Goal: Information Seeking & Learning: Check status

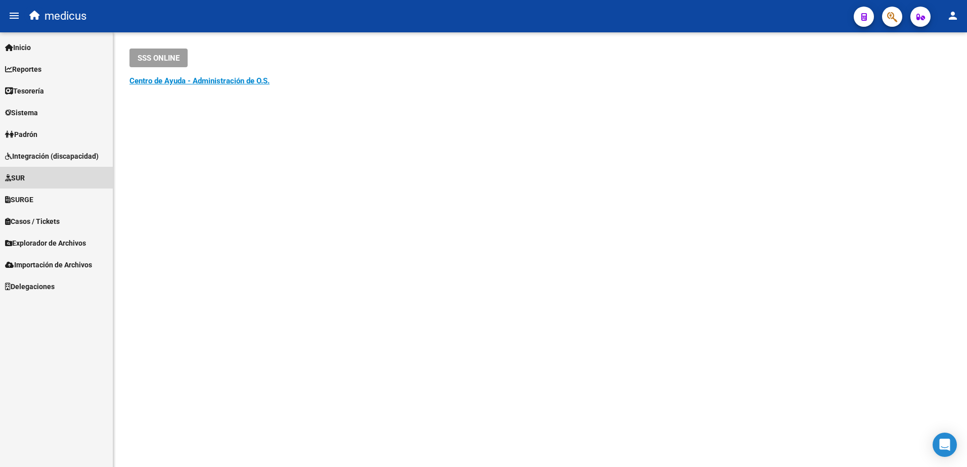
click at [22, 180] on span "SUR" at bounding box center [15, 178] width 20 height 11
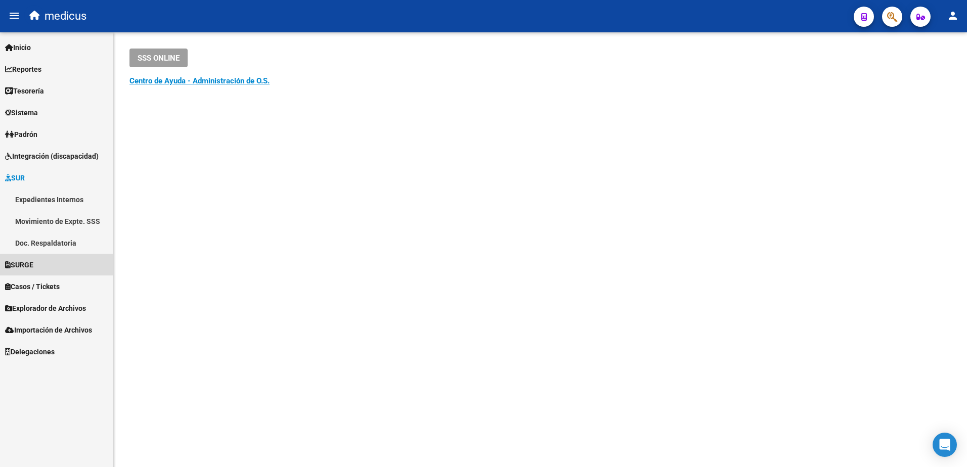
click at [19, 262] on span "SURGE" at bounding box center [19, 265] width 28 height 11
click at [923, 17] on icon "button" at bounding box center [921, 17] width 9 height 8
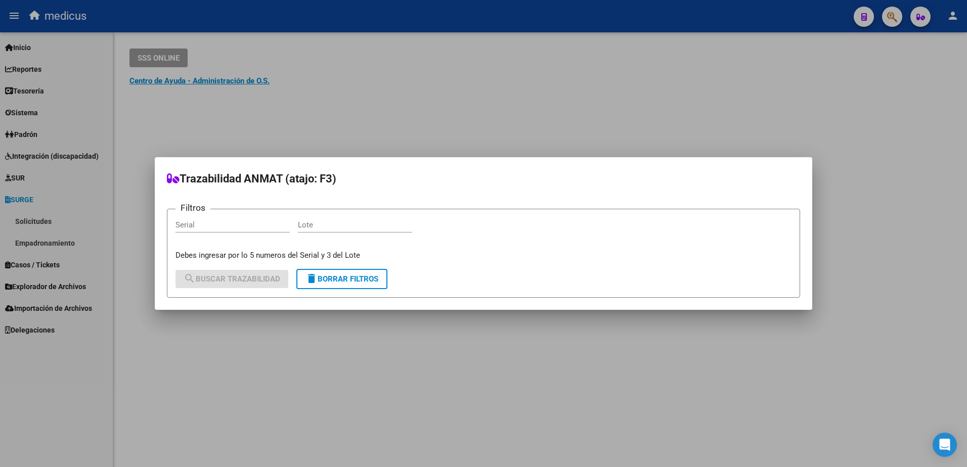
click at [214, 231] on div "Serial" at bounding box center [233, 225] width 114 height 15
paste input "6925474691"
type input "6925474691"
click at [353, 224] on input "Lote" at bounding box center [355, 225] width 114 height 9
paste input "5191"
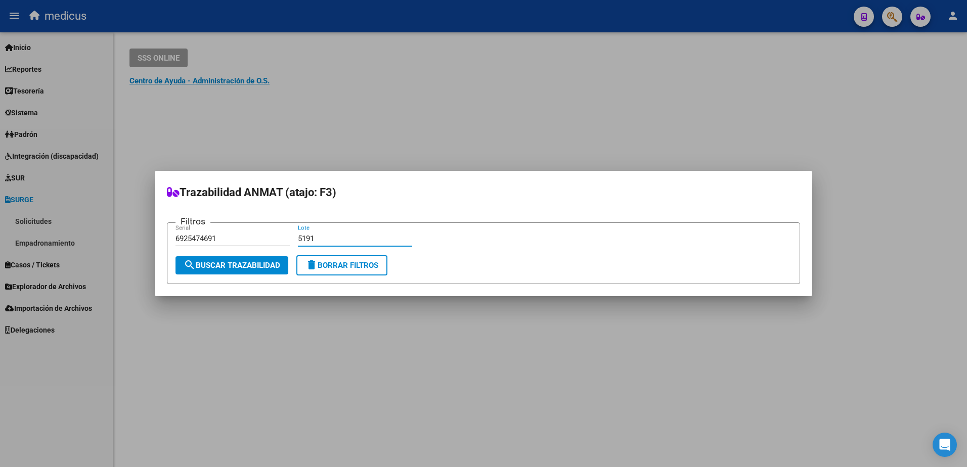
type input "5191"
click at [209, 263] on span "search Buscar Trazabilidad" at bounding box center [232, 265] width 97 height 9
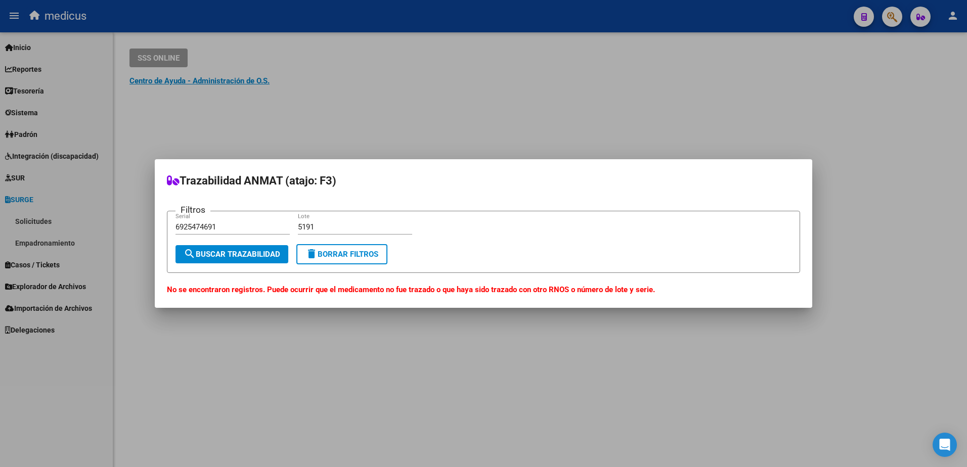
click at [260, 258] on span "search Buscar Trazabilidad" at bounding box center [232, 254] width 97 height 9
click at [236, 270] on form "Filtros 6925474691 Serial 5191 Lote search Buscar Trazabilidad delete Borrar Fi…" at bounding box center [483, 242] width 633 height 62
click at [230, 257] on span "search Buscar Trazabilidad" at bounding box center [232, 254] width 97 height 9
click at [336, 254] on span "delete Borrar Filtros" at bounding box center [342, 254] width 73 height 9
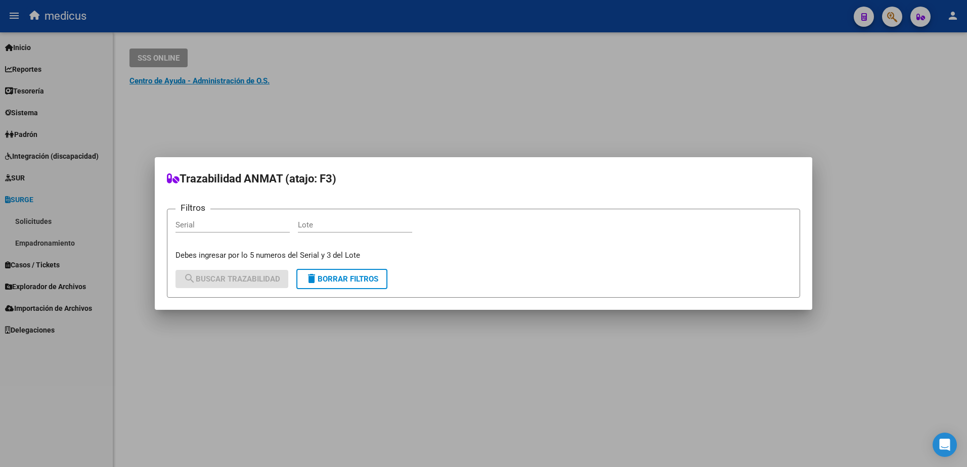
click at [185, 213] on h3 "Filtros" at bounding box center [193, 207] width 35 height 13
click at [311, 227] on input "Lote" at bounding box center [355, 225] width 114 height 9
paste input "5191"
type input "5191"
drag, startPoint x: 194, startPoint y: 227, endPoint x: 194, endPoint y: 234, distance: 6.6
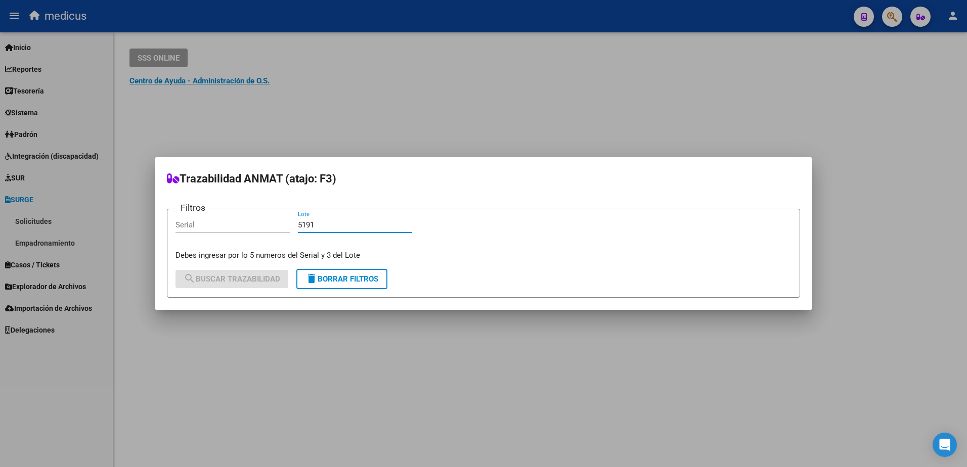
click at [194, 234] on div "Serial" at bounding box center [233, 230] width 114 height 25
paste input "6925474691"
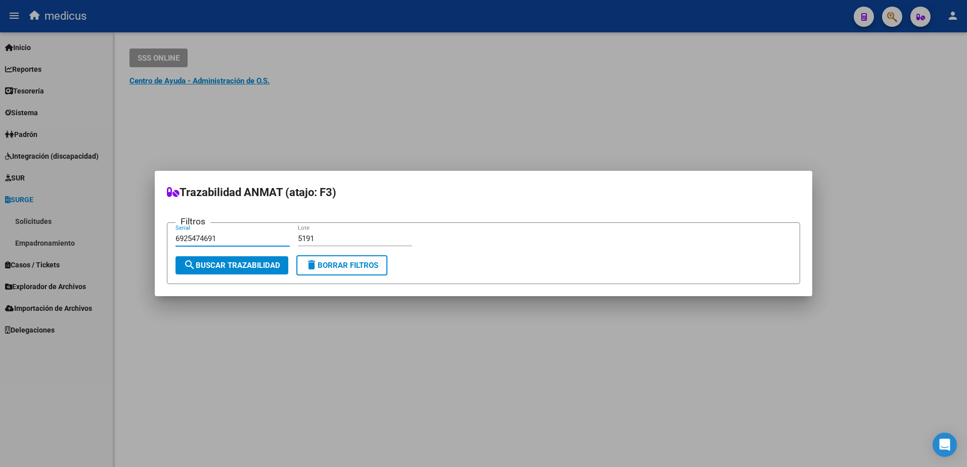
type input "6925474691"
click at [232, 260] on button "search Buscar Trazabilidad" at bounding box center [232, 266] width 113 height 18
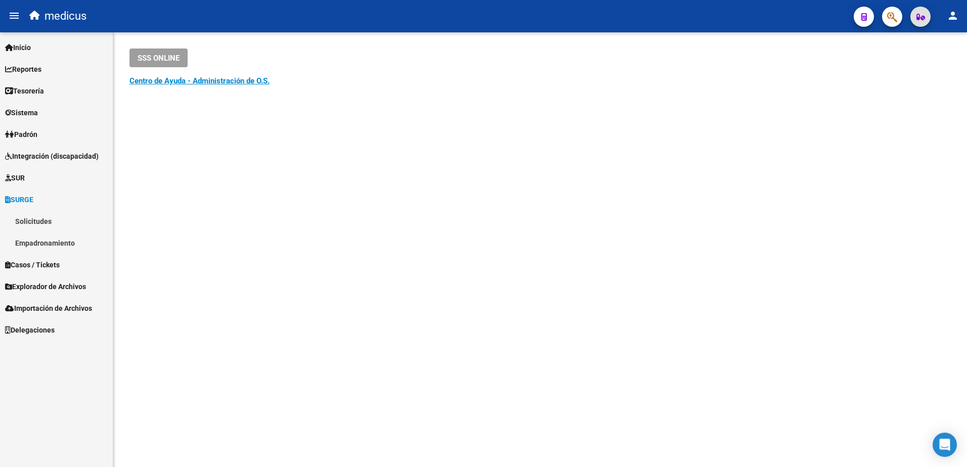
click at [921, 15] on icon "button" at bounding box center [921, 17] width 9 height 8
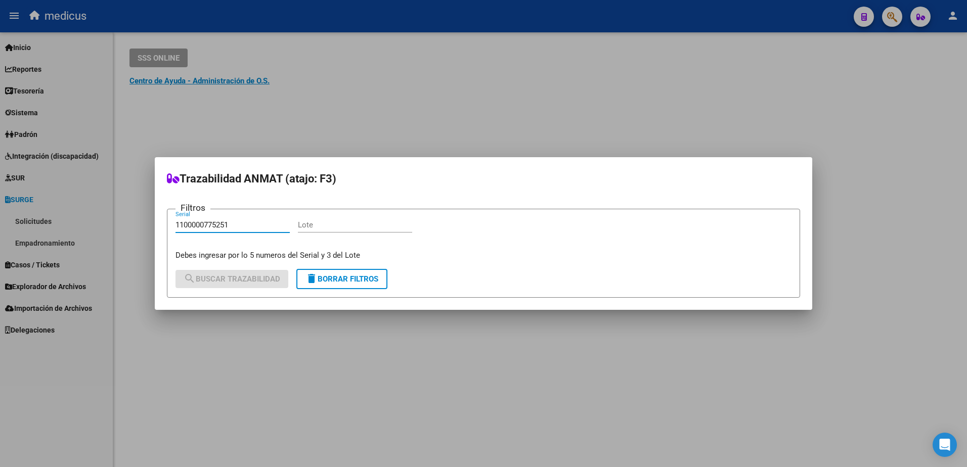
type input "1100000775251"
click at [324, 227] on input "Lote" at bounding box center [355, 225] width 114 height 9
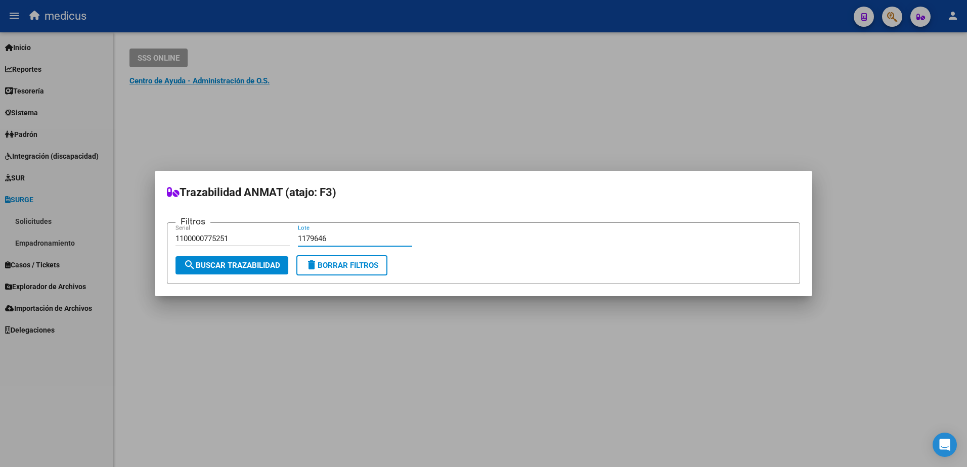
type input "1179646"
click at [215, 267] on span "search Buscar Trazabilidad" at bounding box center [232, 265] width 97 height 9
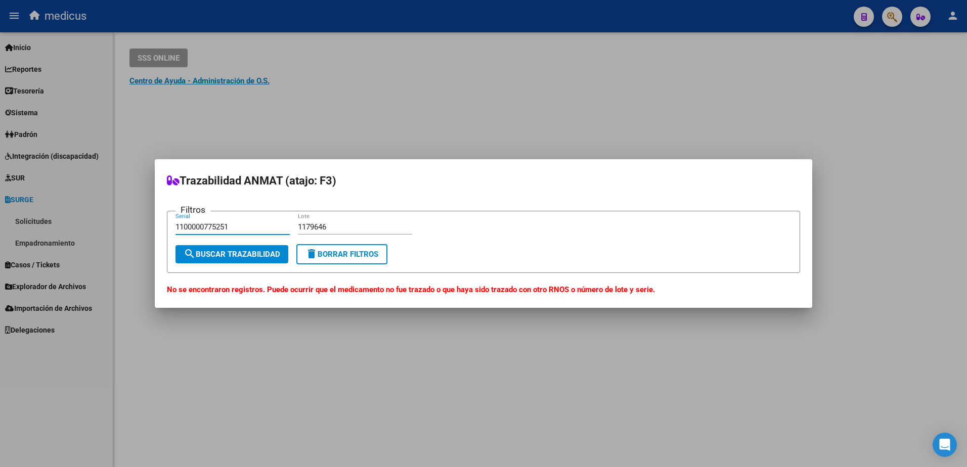
click at [180, 229] on input "1100000775251" at bounding box center [233, 227] width 114 height 9
click at [234, 258] on button "search Buscar Trazabilidad" at bounding box center [232, 254] width 113 height 18
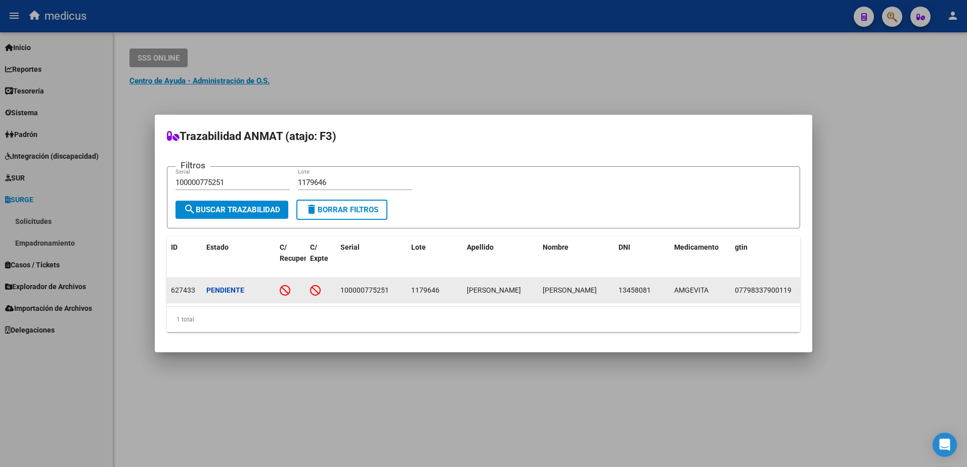
click at [220, 288] on strong "Pendiente" at bounding box center [225, 290] width 38 height 8
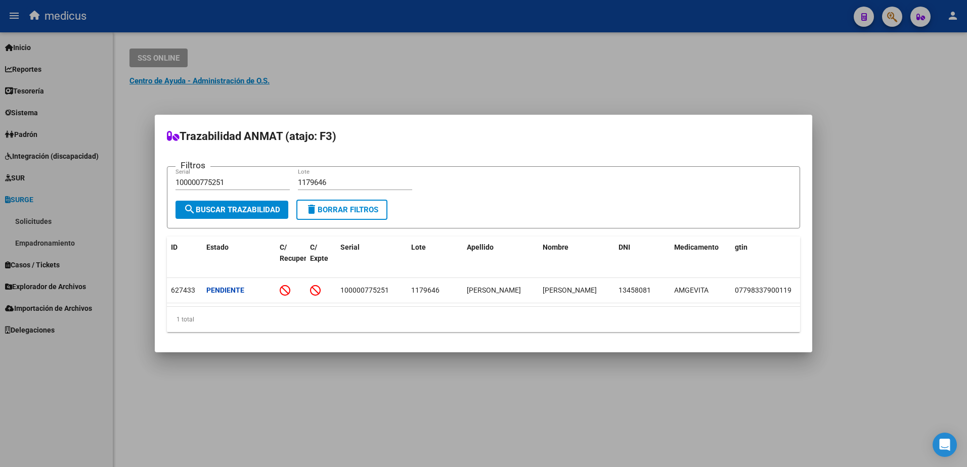
drag, startPoint x: 220, startPoint y: 288, endPoint x: 281, endPoint y: 334, distance: 77.0
click at [281, 332] on div "1 total" at bounding box center [483, 319] width 633 height 25
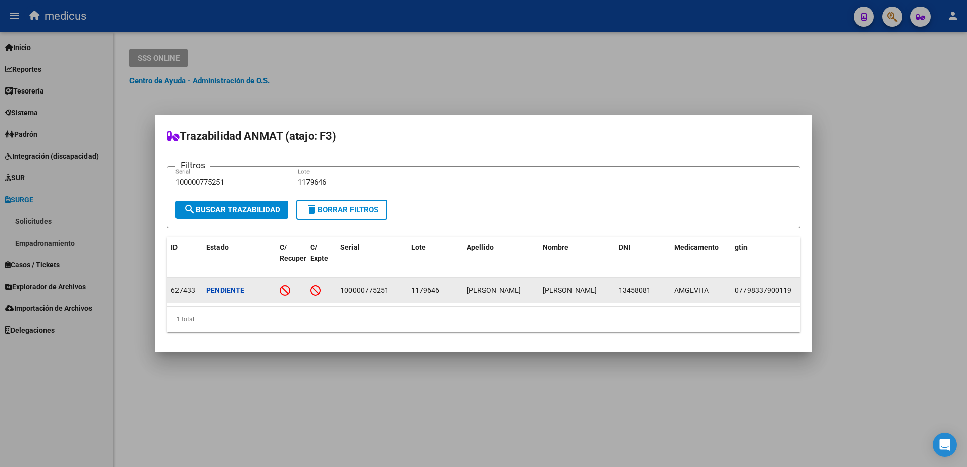
click at [281, 286] on icon at bounding box center [285, 290] width 11 height 11
click at [314, 285] on icon at bounding box center [315, 290] width 11 height 11
click at [208, 289] on strong "Pendiente" at bounding box center [225, 290] width 38 height 8
drag, startPoint x: 208, startPoint y: 289, endPoint x: 224, endPoint y: 295, distance: 16.3
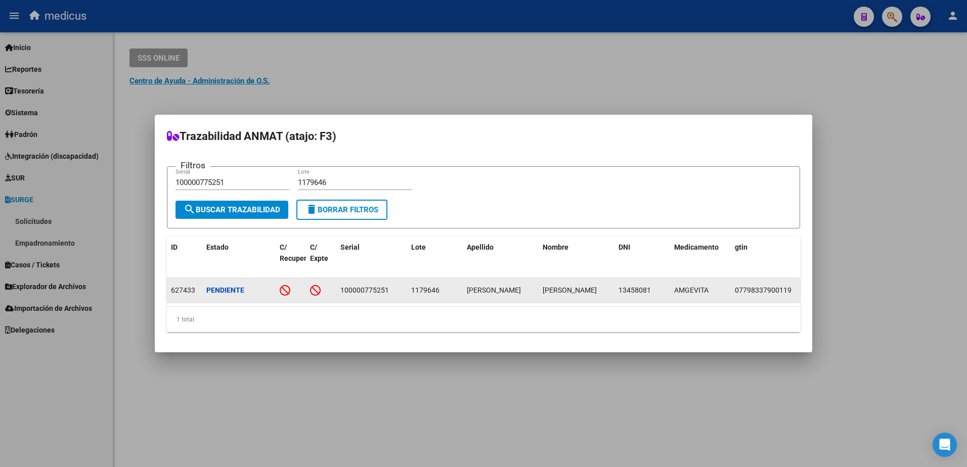
click at [168, 291] on datatable-body-cell "627433" at bounding box center [184, 290] width 35 height 25
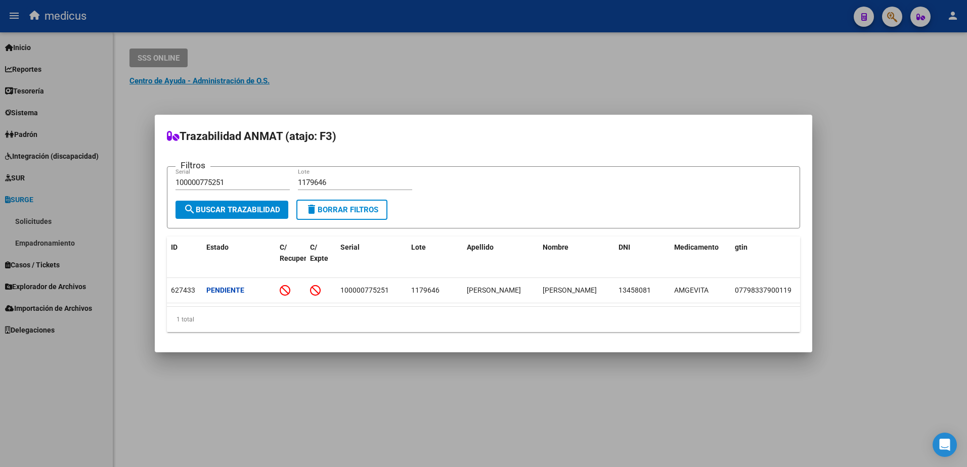
drag, startPoint x: 281, startPoint y: 287, endPoint x: 267, endPoint y: 322, distance: 37.9
click at [296, 320] on div "1 total" at bounding box center [483, 319] width 633 height 25
drag, startPoint x: 235, startPoint y: 178, endPoint x: 65, endPoint y: 181, distance: 169.5
click at [65, 181] on div "Trazabilidad ANMAT (atajo: F3) Filtros 100000775251 Serial 1179646 Lote search …" at bounding box center [483, 233] width 967 height 467
type input "10791028689882"
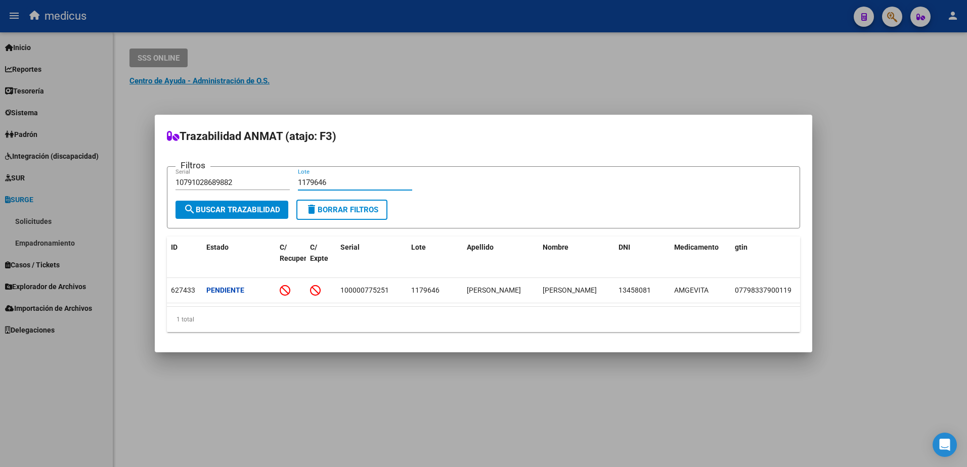
drag, startPoint x: 352, startPoint y: 177, endPoint x: 268, endPoint y: 178, distance: 84.0
click at [268, 178] on div "Filtros 10791028689882 Serial 1179646 Lote" at bounding box center [484, 187] width 616 height 25
type input "avxs284608"
click at [219, 206] on span "search Buscar Trazabilidad" at bounding box center [232, 209] width 97 height 9
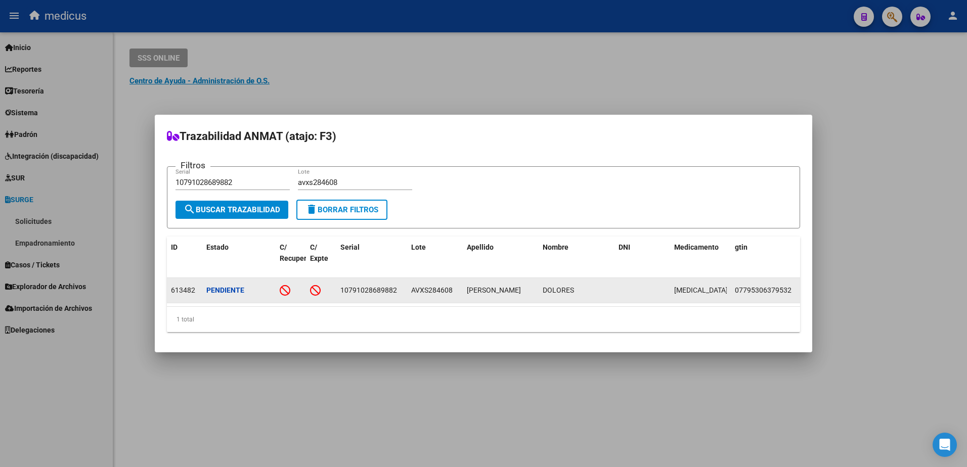
click at [218, 289] on strong "Pendiente" at bounding box center [225, 290] width 38 height 8
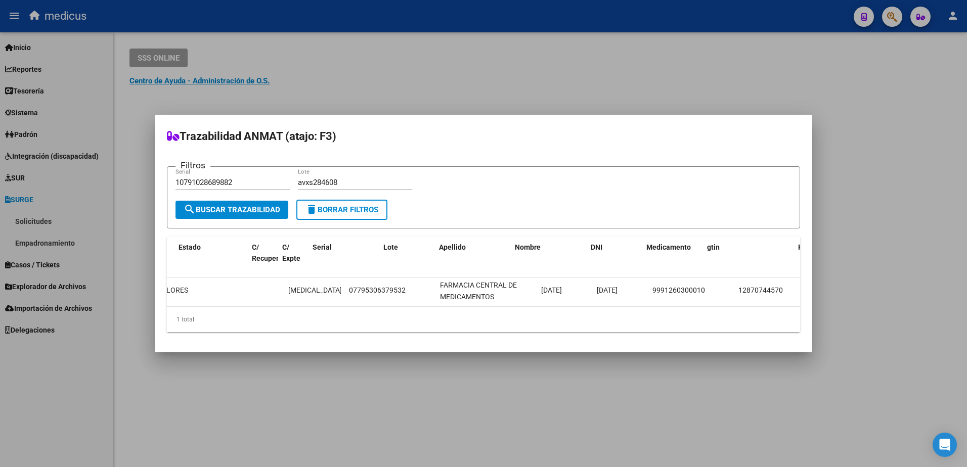
scroll to position [0, 19]
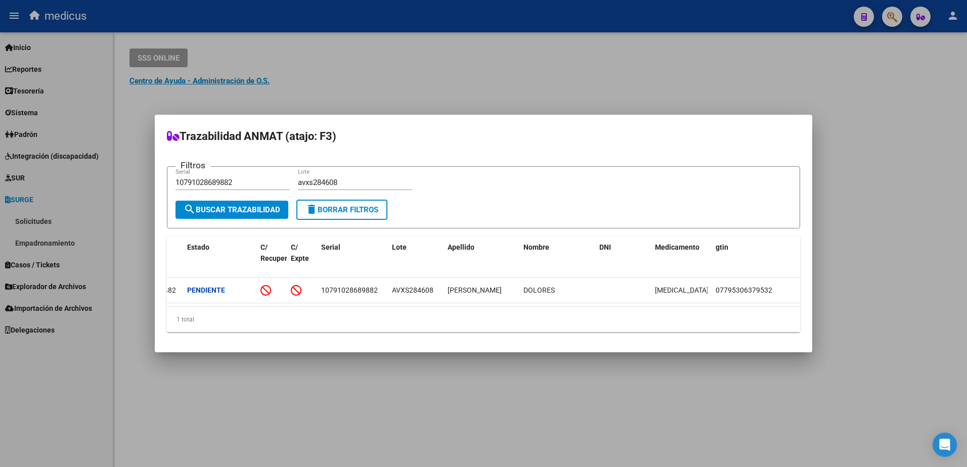
click at [23, 113] on div at bounding box center [483, 233] width 967 height 467
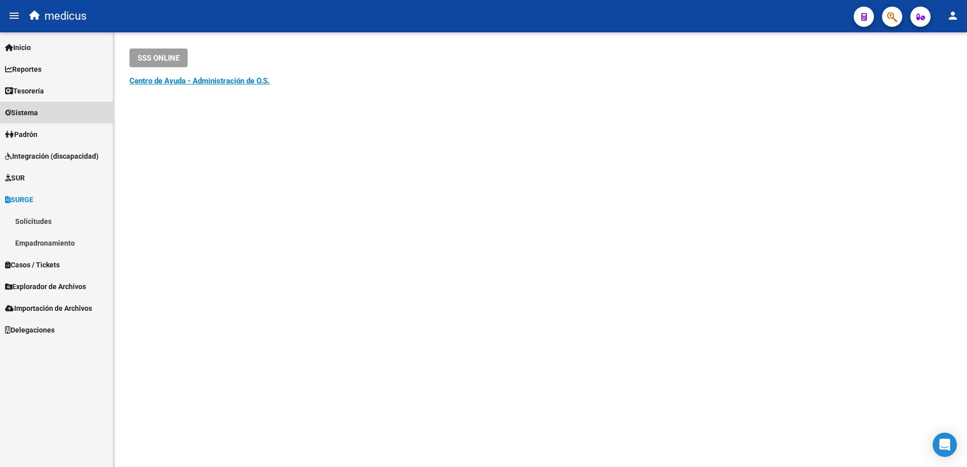
click at [23, 113] on span "Sistema" at bounding box center [21, 112] width 33 height 11
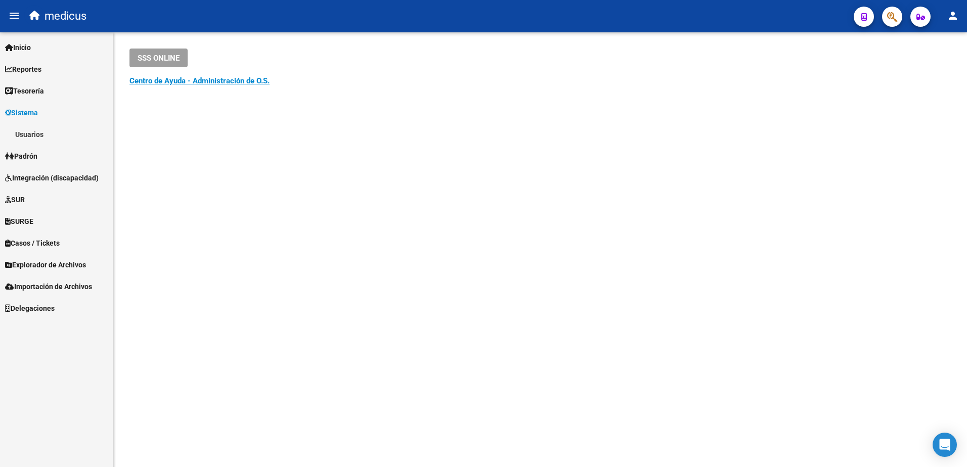
click at [39, 65] on span "Reportes" at bounding box center [23, 69] width 36 height 11
click at [26, 44] on span "Inicio" at bounding box center [18, 47] width 26 height 11
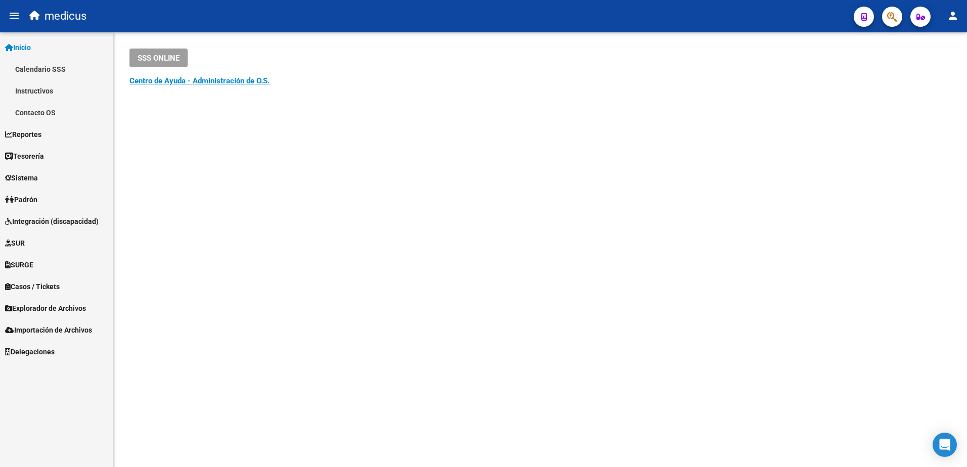
click at [71, 307] on span "Explorador de Archivos" at bounding box center [45, 308] width 81 height 11
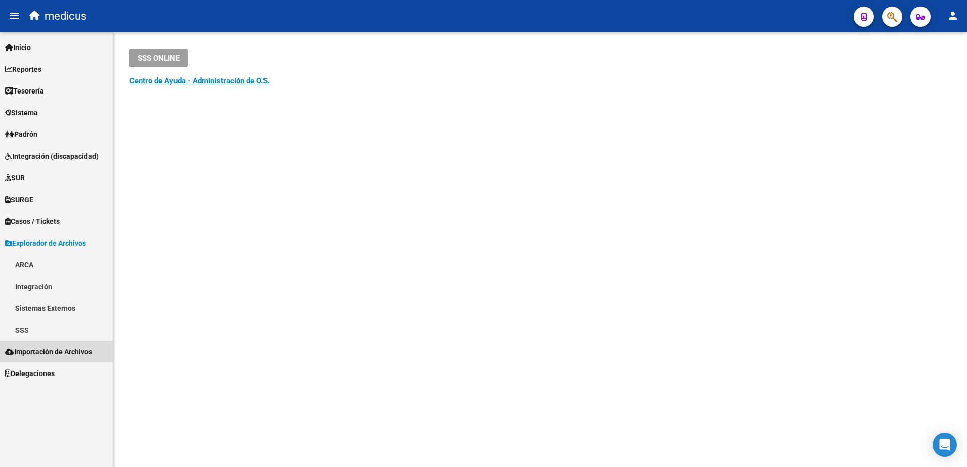
click at [28, 348] on span "Importación de Archivos" at bounding box center [48, 352] width 87 height 11
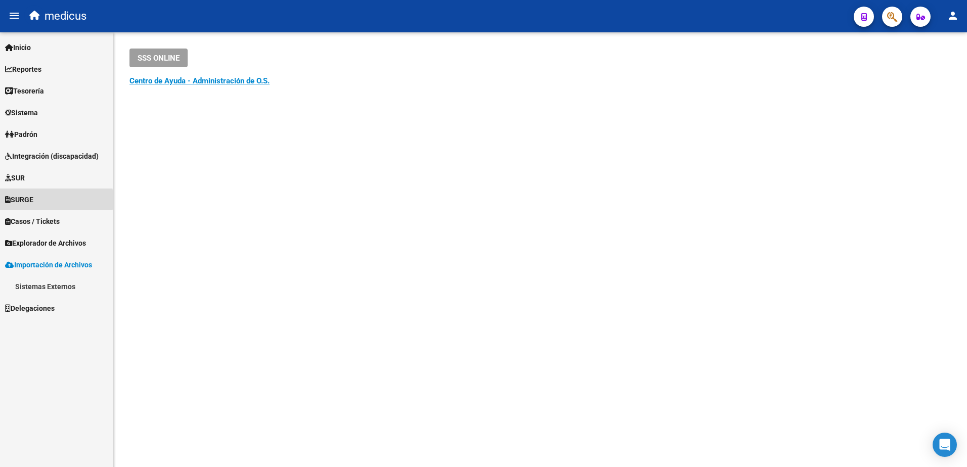
click at [22, 200] on span "SURGE" at bounding box center [19, 199] width 28 height 11
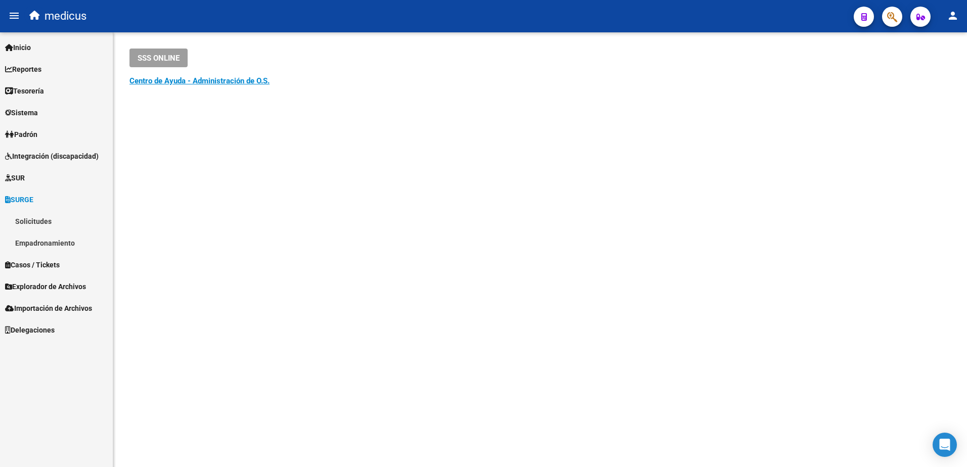
click at [37, 243] on link "Empadronamiento" at bounding box center [56, 243] width 113 height 22
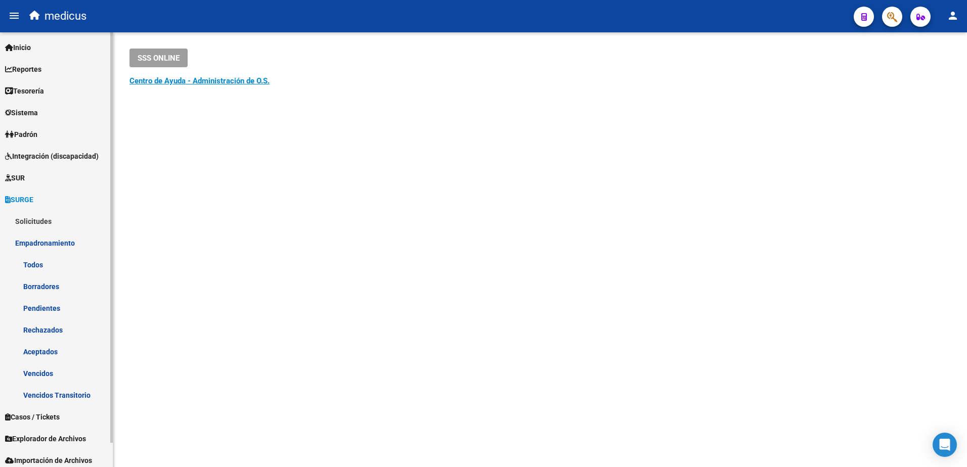
scroll to position [26, 0]
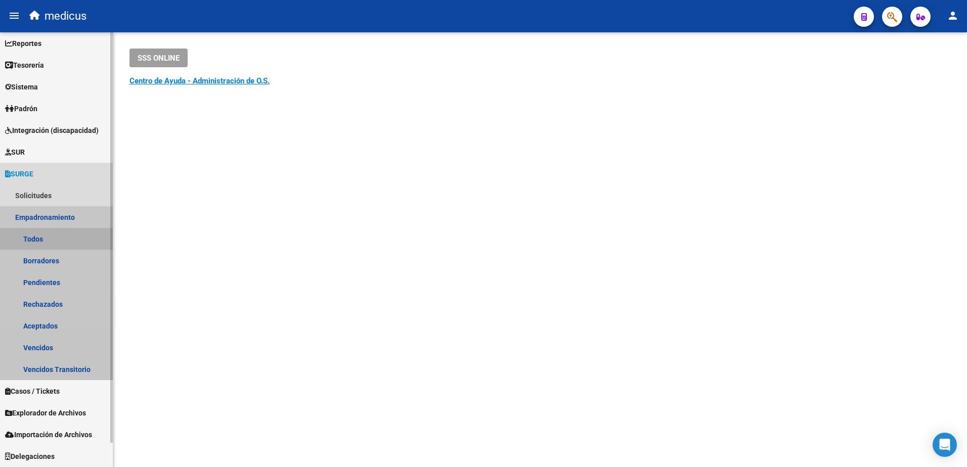
click at [31, 237] on link "Todos" at bounding box center [56, 239] width 113 height 22
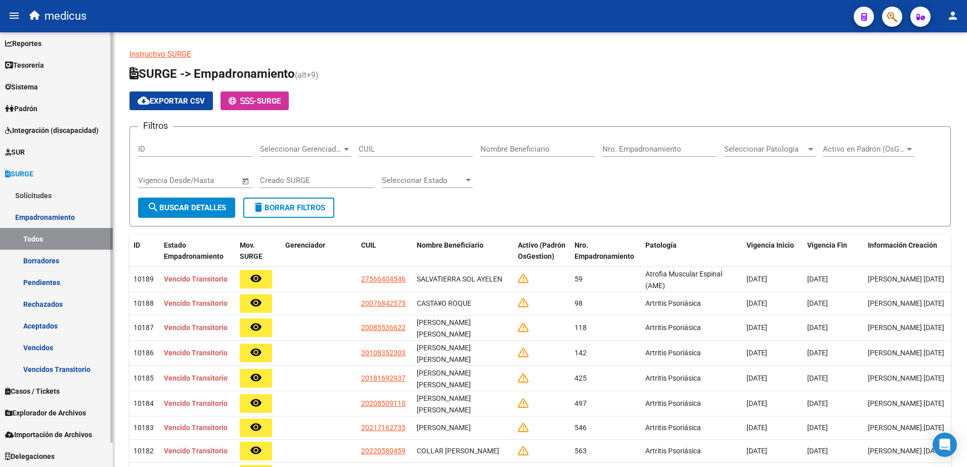
click at [50, 280] on link "Pendientes" at bounding box center [56, 283] width 113 height 22
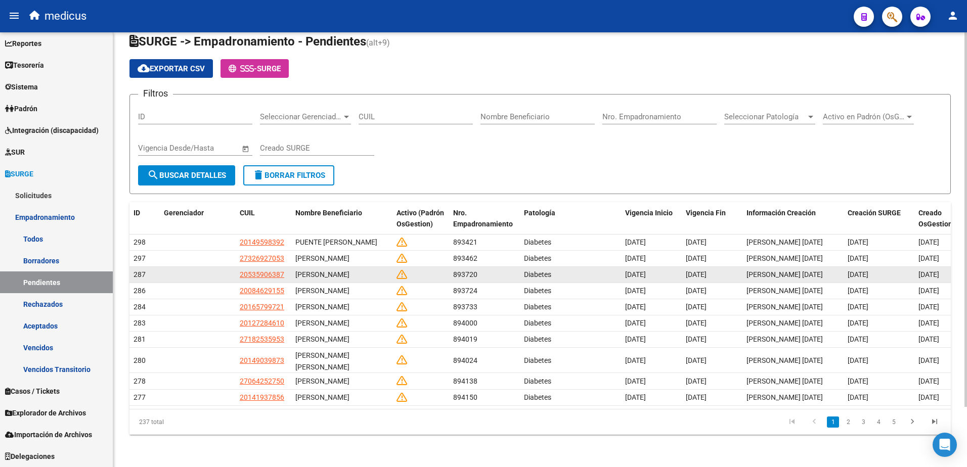
scroll to position [70, 0]
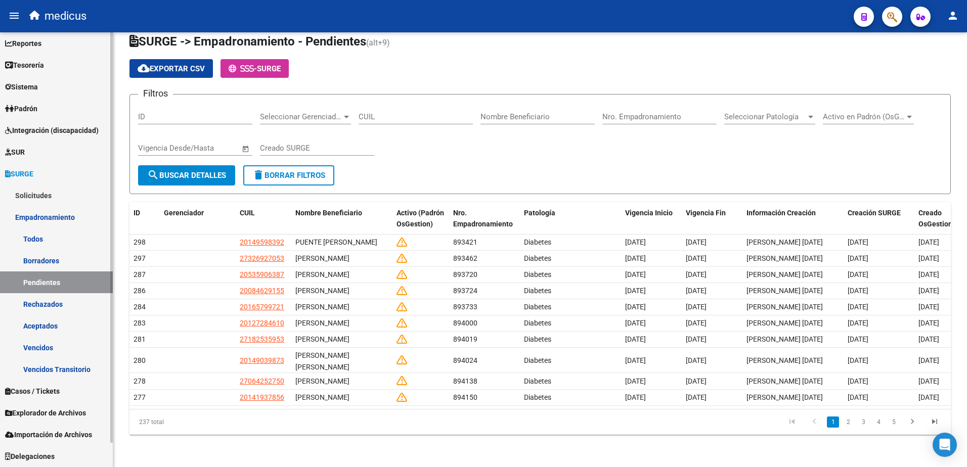
click at [42, 215] on link "Empadronamiento" at bounding box center [56, 217] width 113 height 22
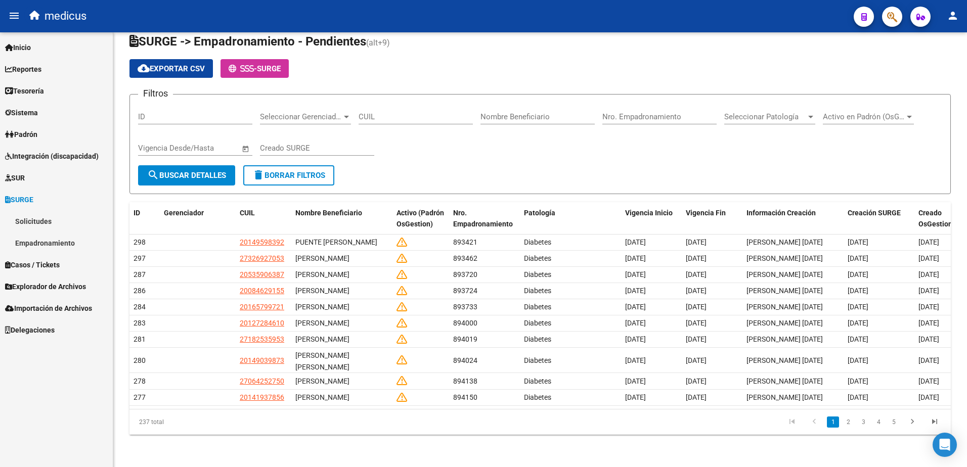
scroll to position [0, 0]
click at [41, 243] on link "Empadronamiento" at bounding box center [56, 243] width 113 height 22
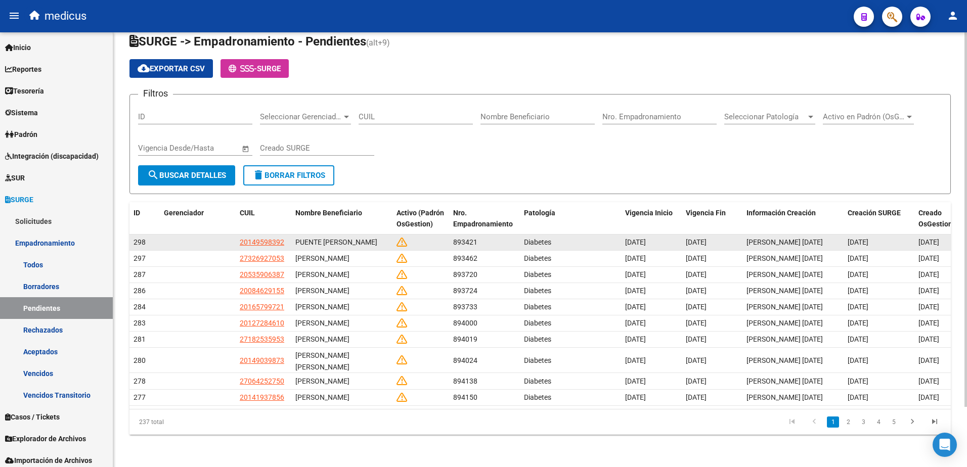
scroll to position [19, 0]
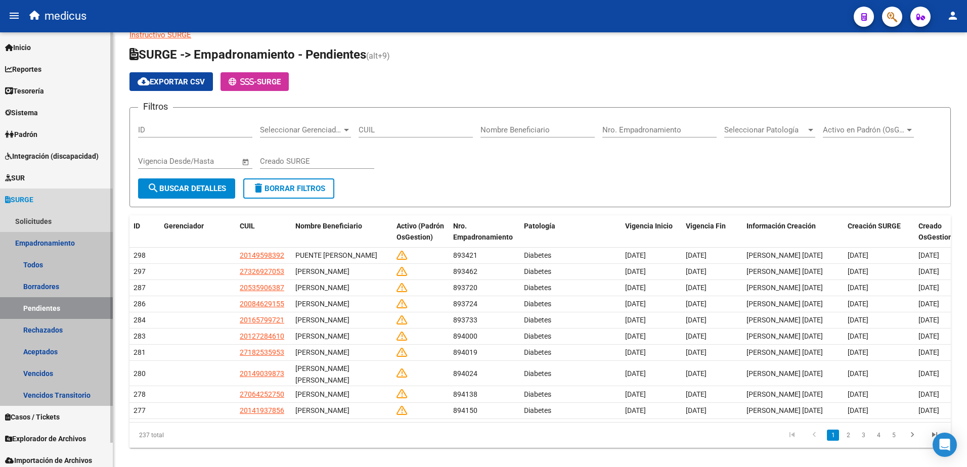
click at [59, 307] on link "Pendientes" at bounding box center [56, 308] width 113 height 22
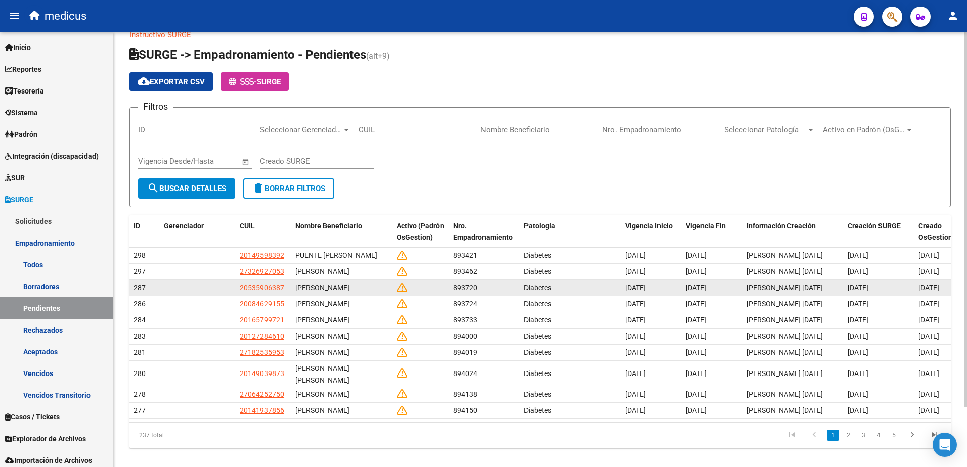
scroll to position [0, 0]
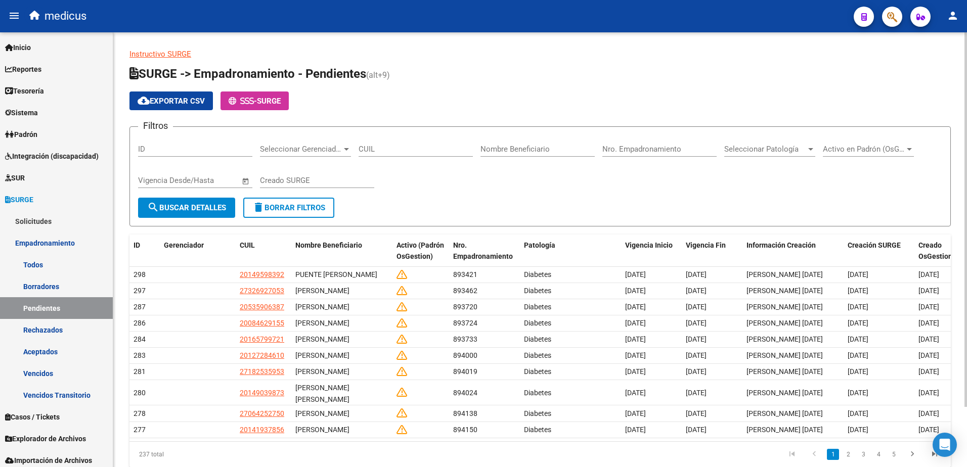
click at [894, 153] on span "Activo en Padrón (OsGestion)" at bounding box center [864, 149] width 82 height 9
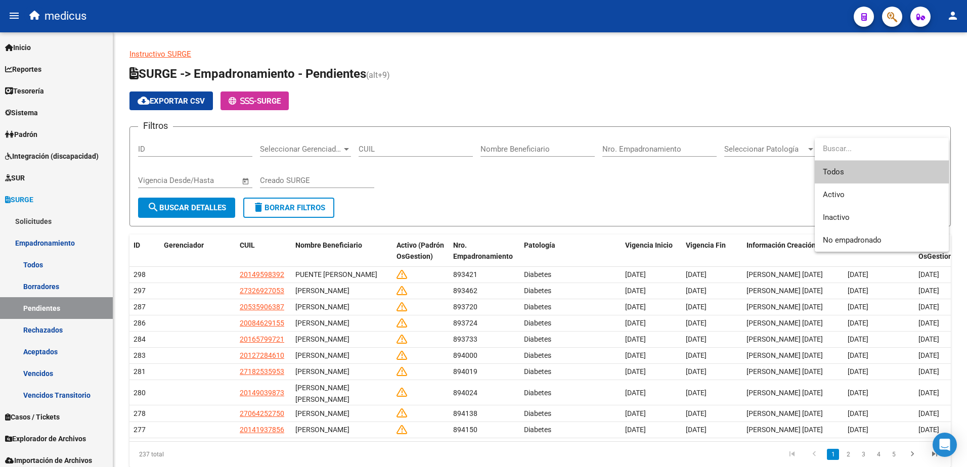
click at [594, 168] on div at bounding box center [483, 233] width 967 height 467
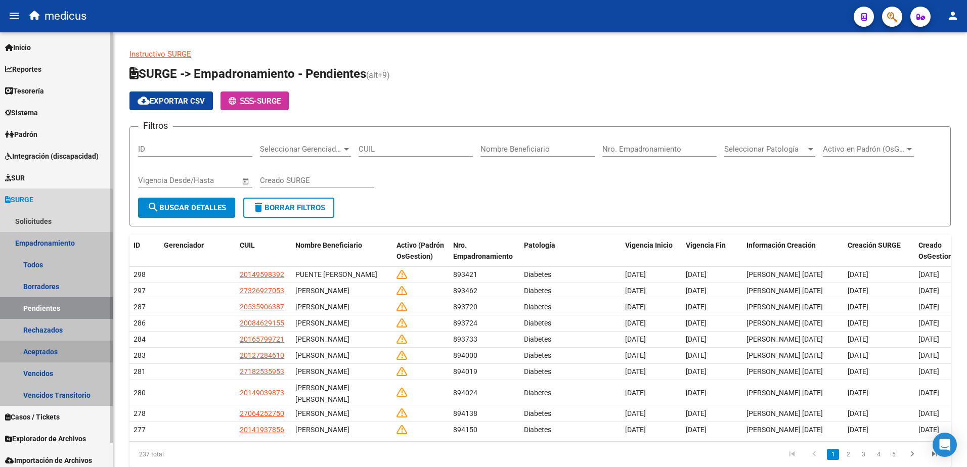
click at [48, 349] on link "Aceptados" at bounding box center [56, 352] width 113 height 22
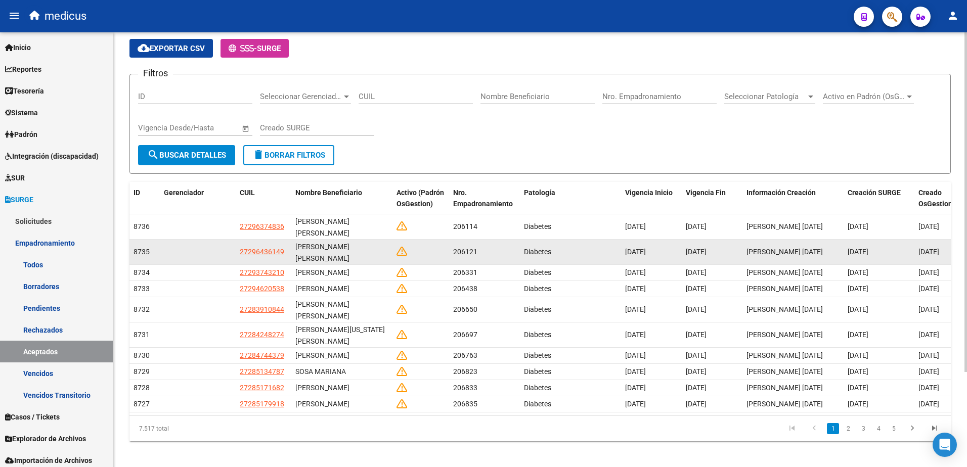
scroll to position [121, 0]
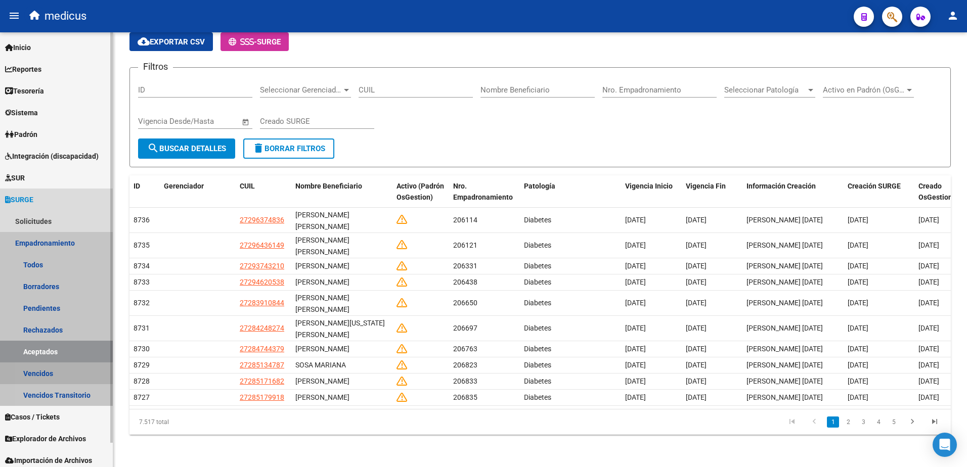
click at [46, 378] on link "Vencidos" at bounding box center [56, 374] width 113 height 22
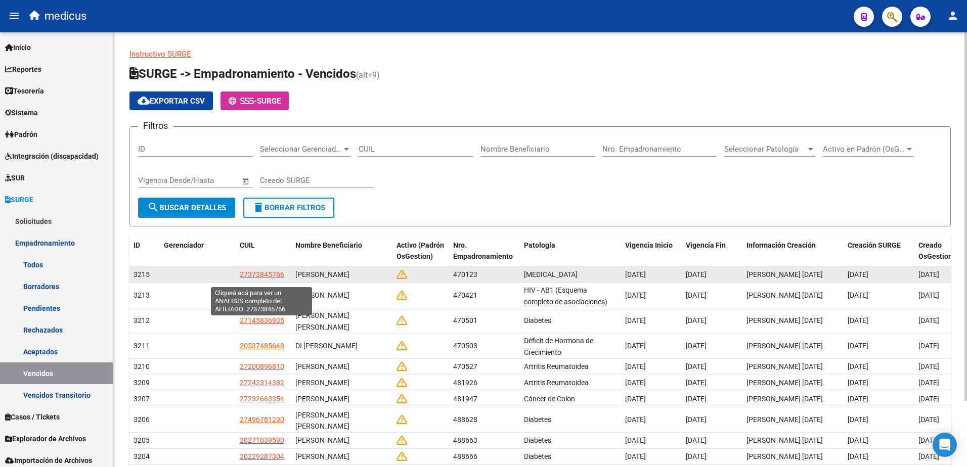
click at [251, 279] on span "27373845766" at bounding box center [262, 275] width 45 height 8
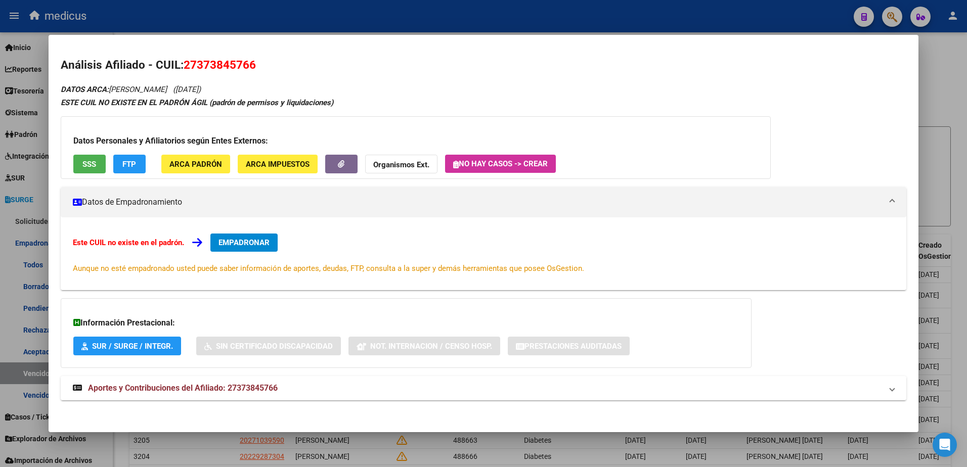
click at [95, 164] on span "SSS" at bounding box center [89, 164] width 14 height 9
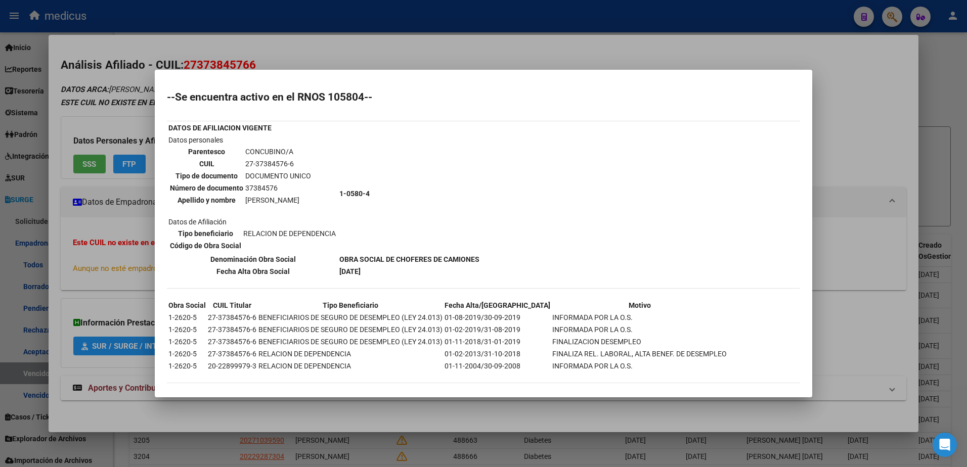
scroll to position [25, 0]
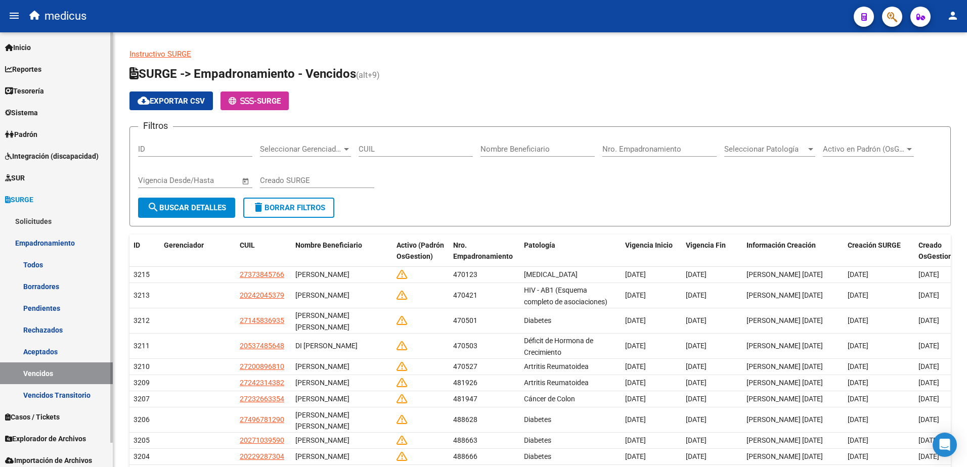
click at [22, 220] on link "Solicitudes" at bounding box center [56, 221] width 113 height 22
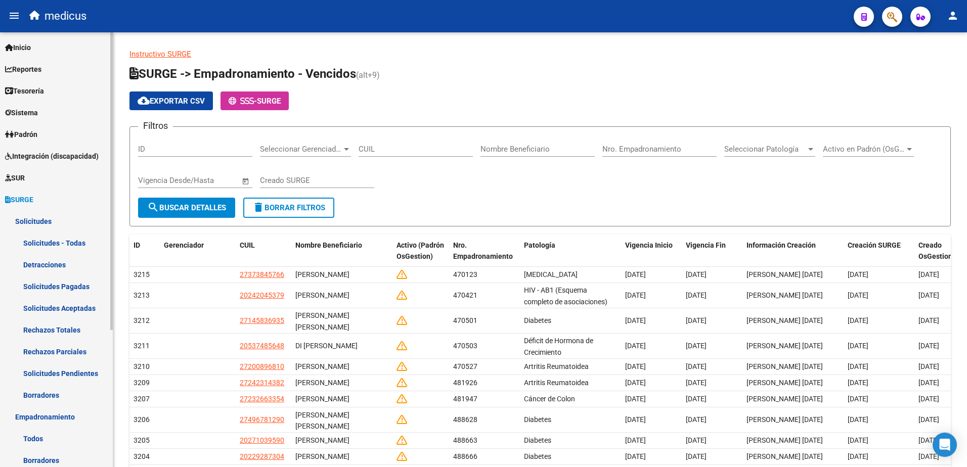
click at [61, 245] on link "Solicitudes - Todas" at bounding box center [56, 243] width 113 height 22
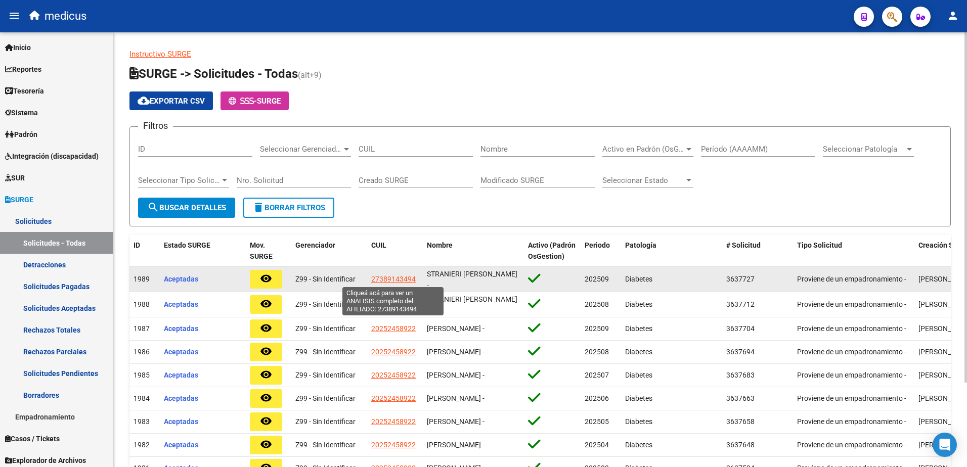
click at [376, 281] on span "27389143494" at bounding box center [393, 279] width 45 height 8
type textarea "27389143494"
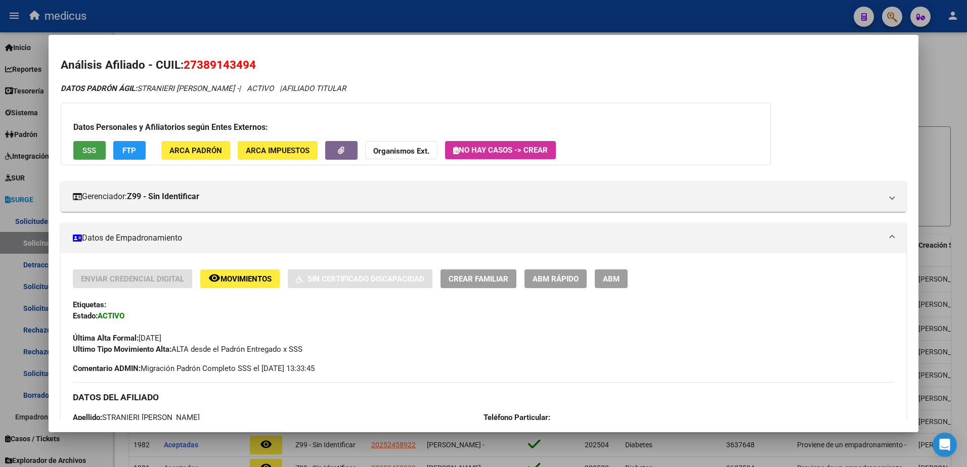
click at [83, 156] on button "SSS" at bounding box center [89, 150] width 32 height 19
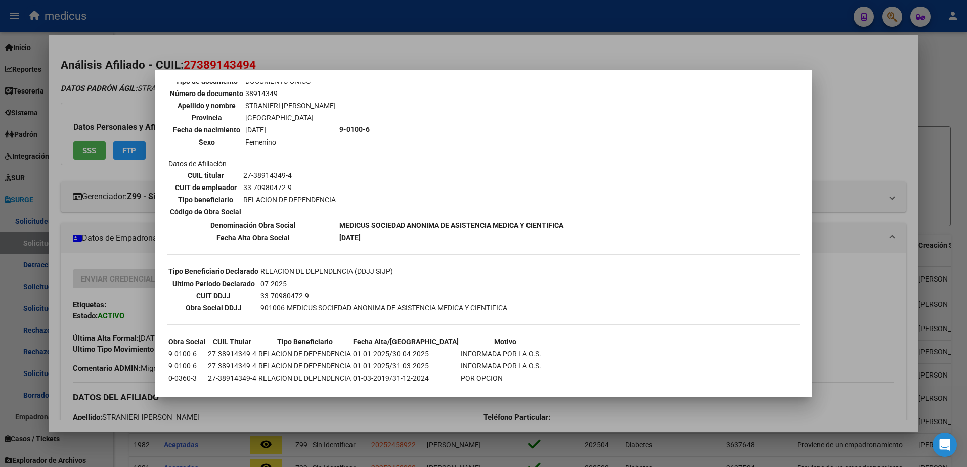
scroll to position [101, 0]
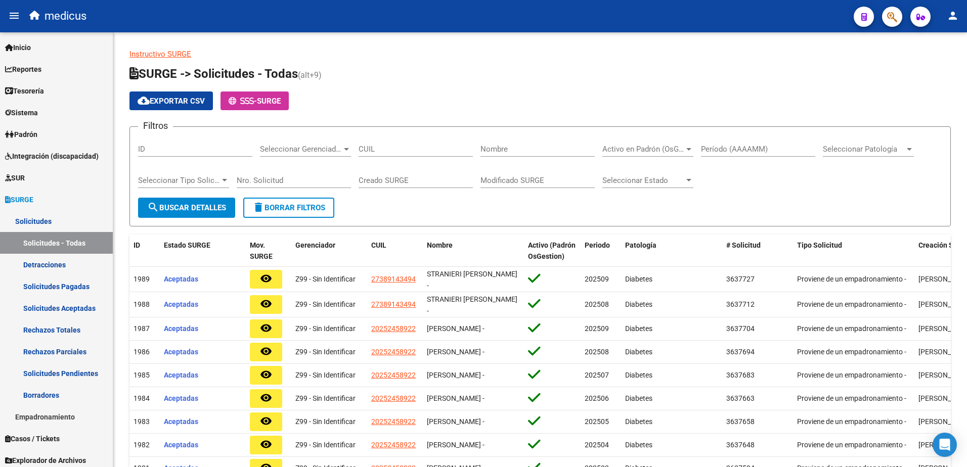
click at [921, 18] on icon "button" at bounding box center [921, 17] width 9 height 8
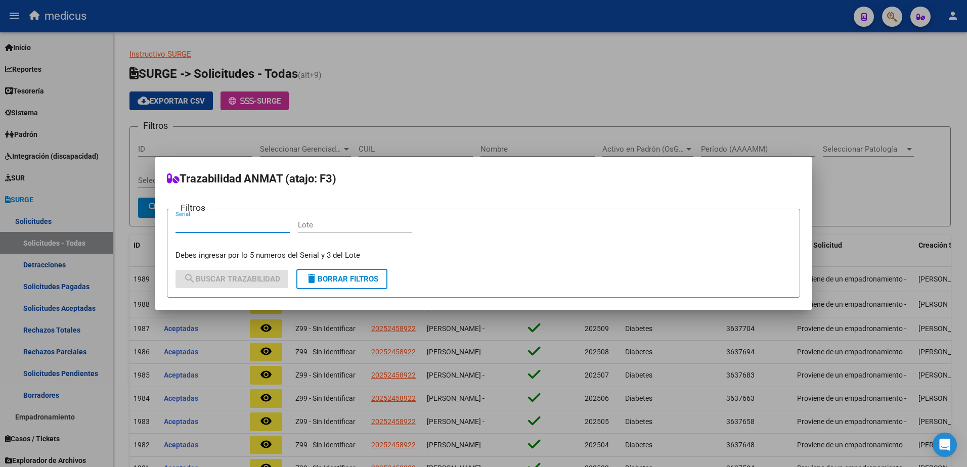
click at [771, 69] on div at bounding box center [483, 233] width 967 height 467
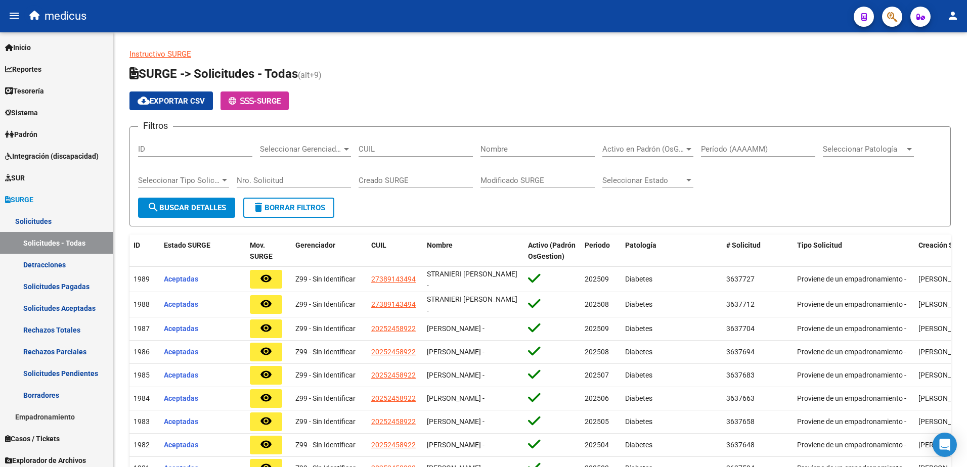
click at [948, 13] on mat-icon "person" at bounding box center [953, 16] width 12 height 12
click at [948, 13] on div at bounding box center [483, 233] width 967 height 467
click at [41, 154] on span "Integración (discapacidad)" at bounding box center [52, 156] width 94 height 11
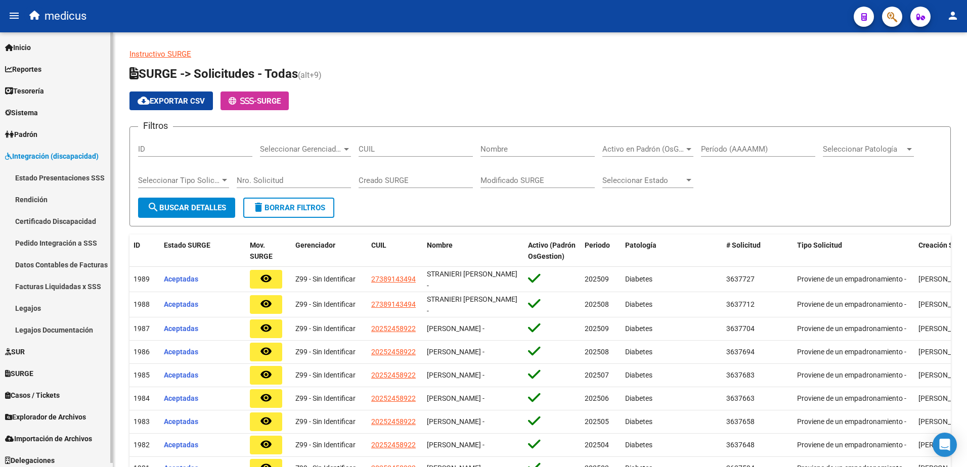
scroll to position [4, 0]
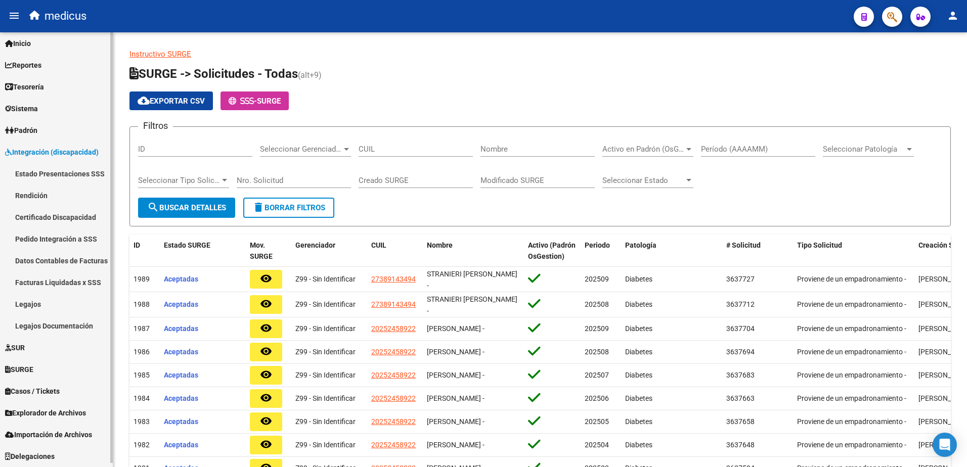
click at [19, 340] on link "SUR" at bounding box center [56, 348] width 113 height 22
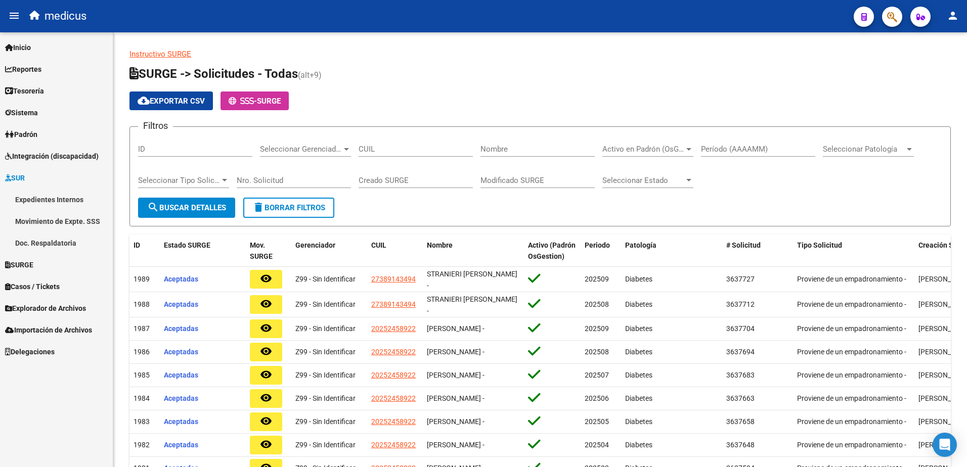
scroll to position [0, 0]
click at [28, 271] on link "SURGE" at bounding box center [56, 265] width 113 height 22
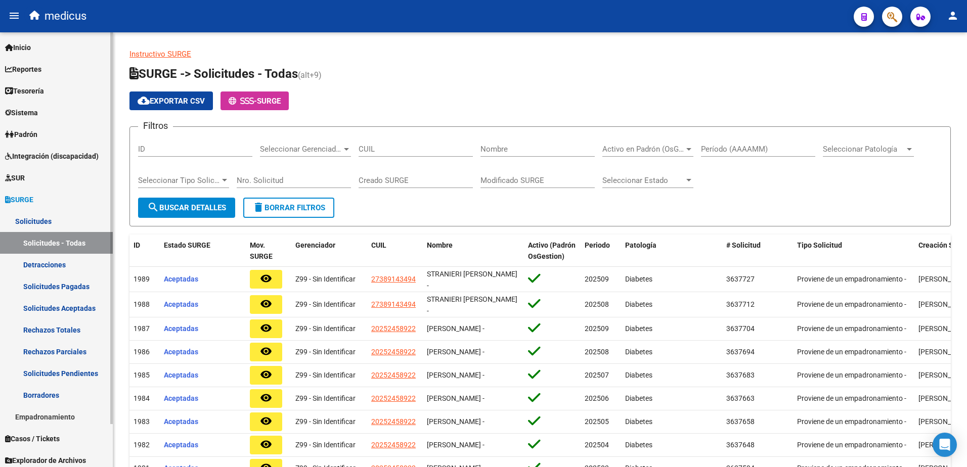
scroll to position [48, 0]
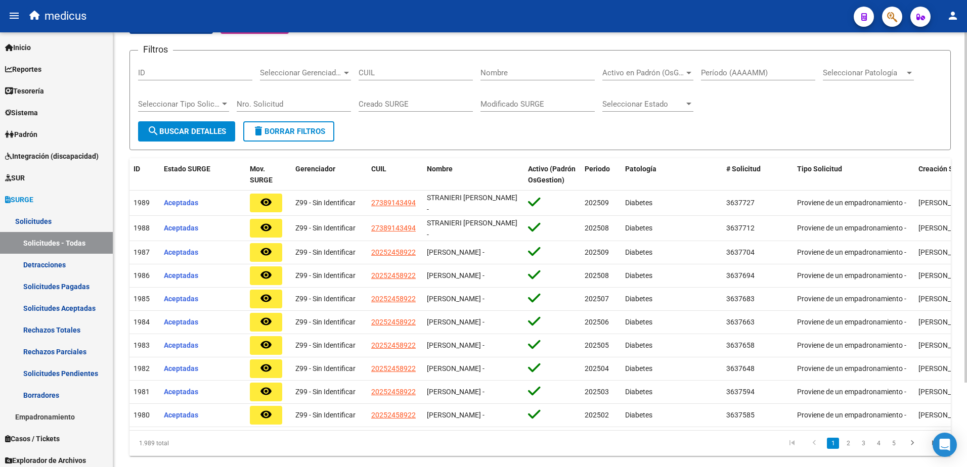
scroll to position [55, 0]
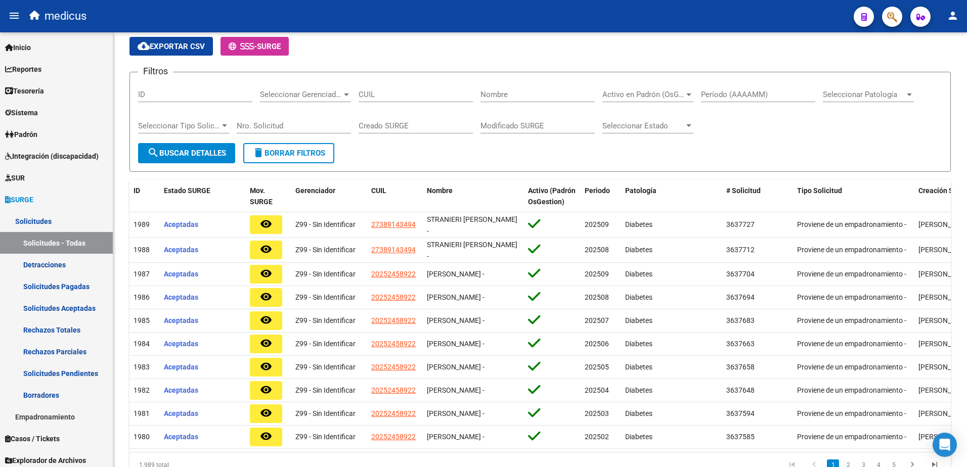
click at [918, 18] on icon "button" at bounding box center [921, 17] width 9 height 8
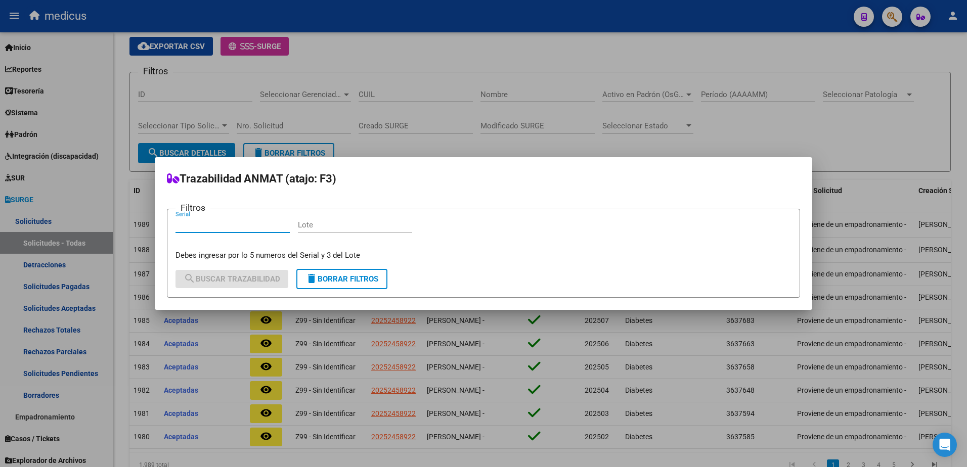
click at [194, 228] on input "Serial" at bounding box center [233, 225] width 114 height 9
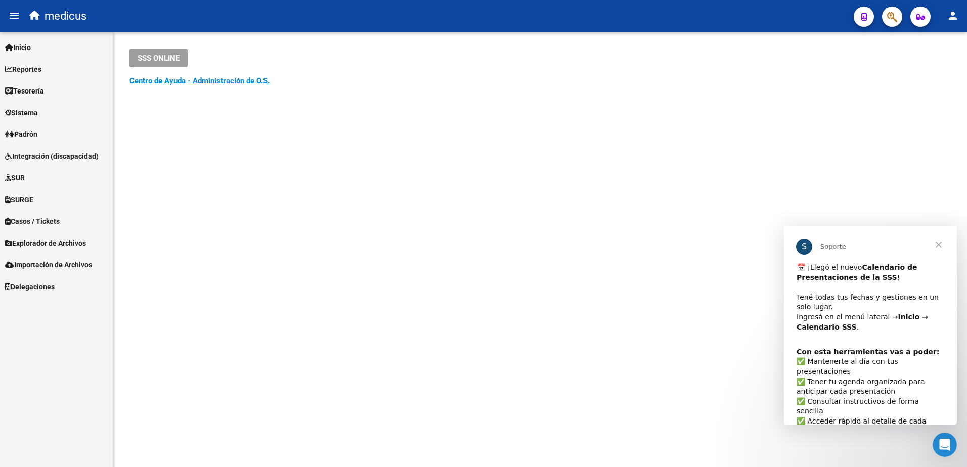
scroll to position [30, 0]
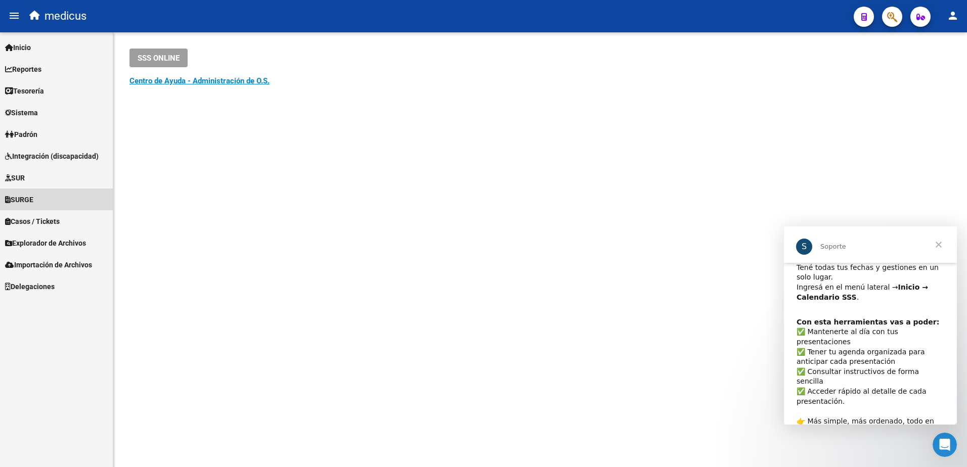
click at [33, 198] on span "SURGE" at bounding box center [19, 199] width 28 height 11
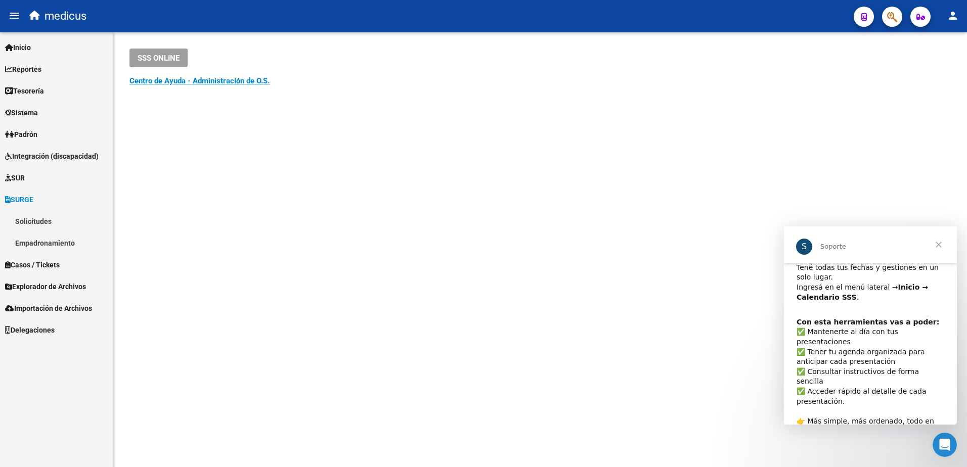
click at [85, 282] on span "Explorador de Archivos" at bounding box center [45, 286] width 81 height 11
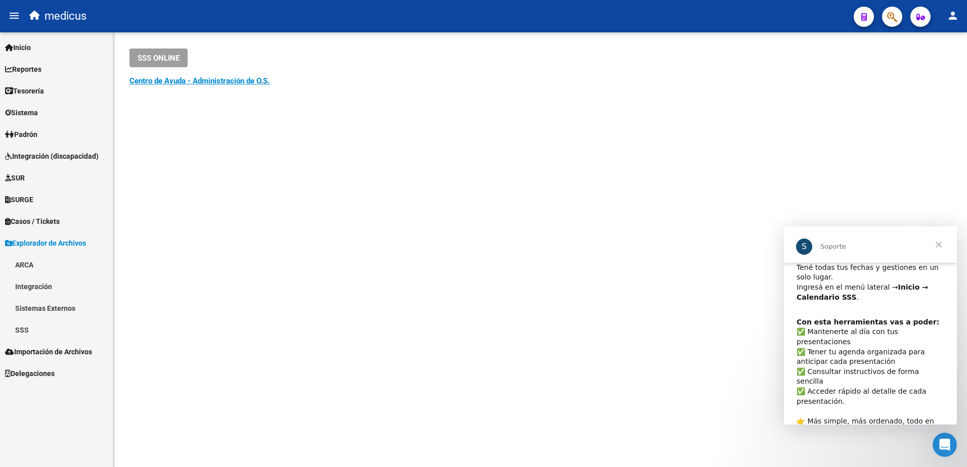
click at [54, 358] on link "Importación de Archivos" at bounding box center [56, 352] width 113 height 22
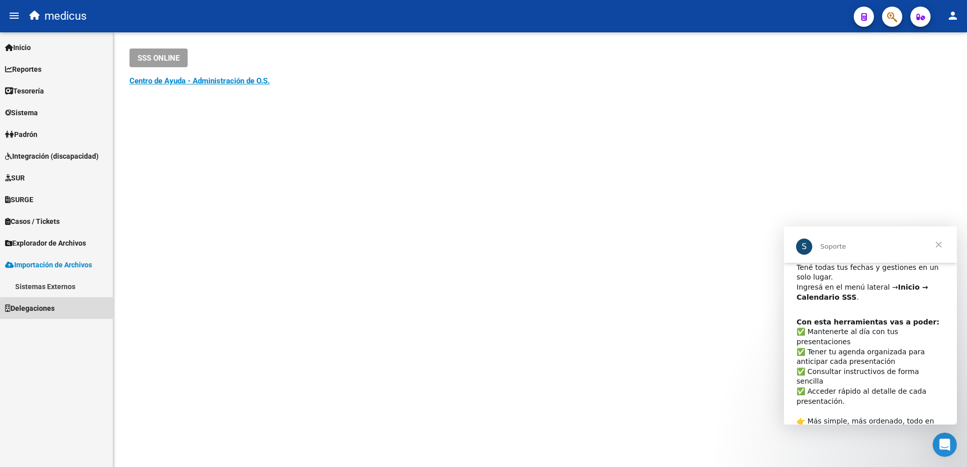
click at [36, 309] on span "Delegaciones" at bounding box center [30, 308] width 50 height 11
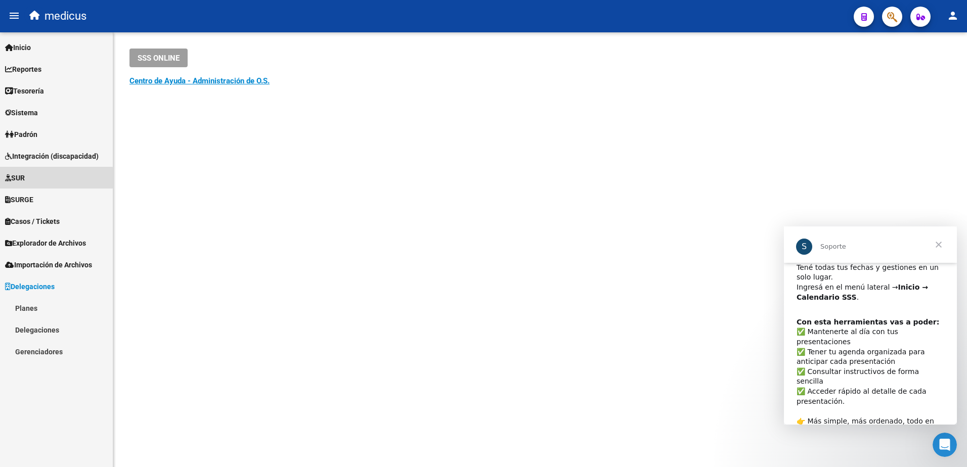
click at [18, 178] on span "SUR" at bounding box center [15, 178] width 20 height 11
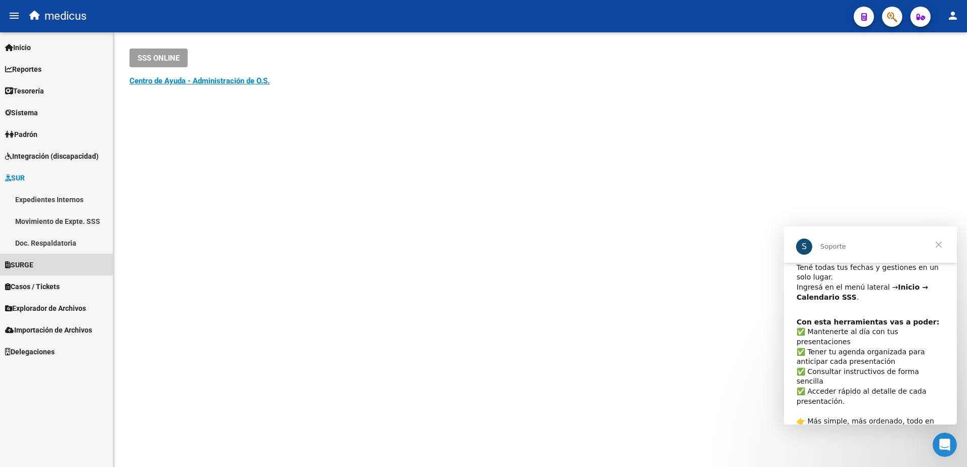
click at [32, 266] on span "SURGE" at bounding box center [19, 265] width 28 height 11
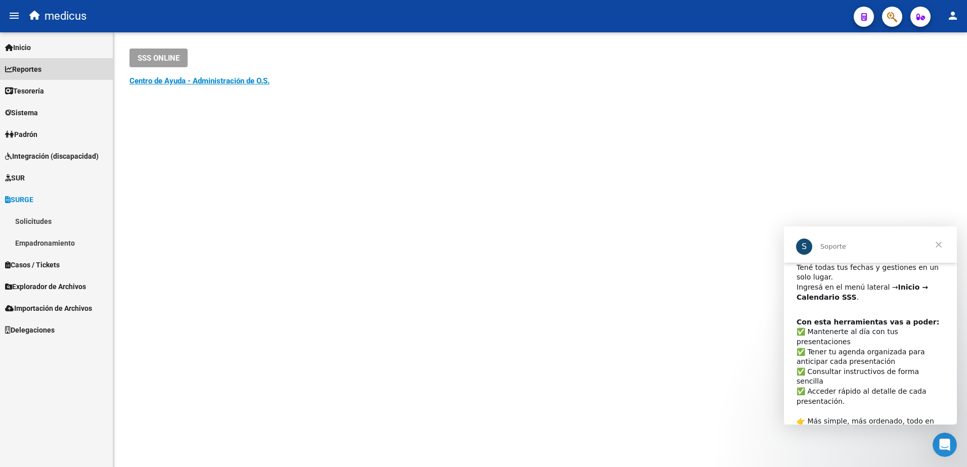
click at [37, 67] on span "Reportes" at bounding box center [23, 69] width 36 height 11
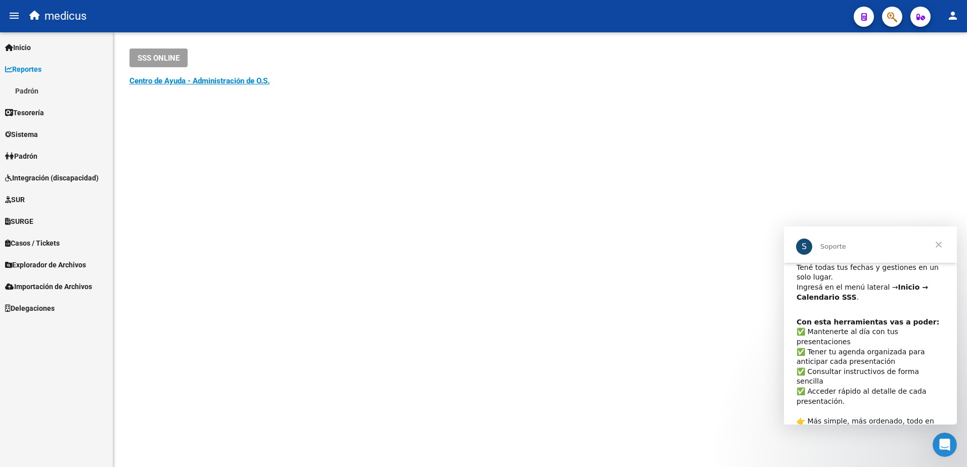
click at [32, 108] on span "Tesorería" at bounding box center [24, 112] width 39 height 11
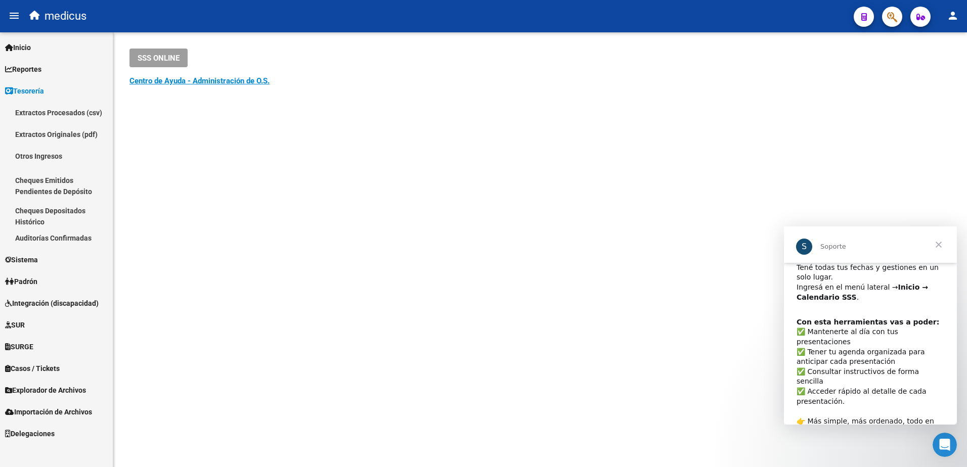
click at [27, 261] on span "Sistema" at bounding box center [21, 259] width 33 height 11
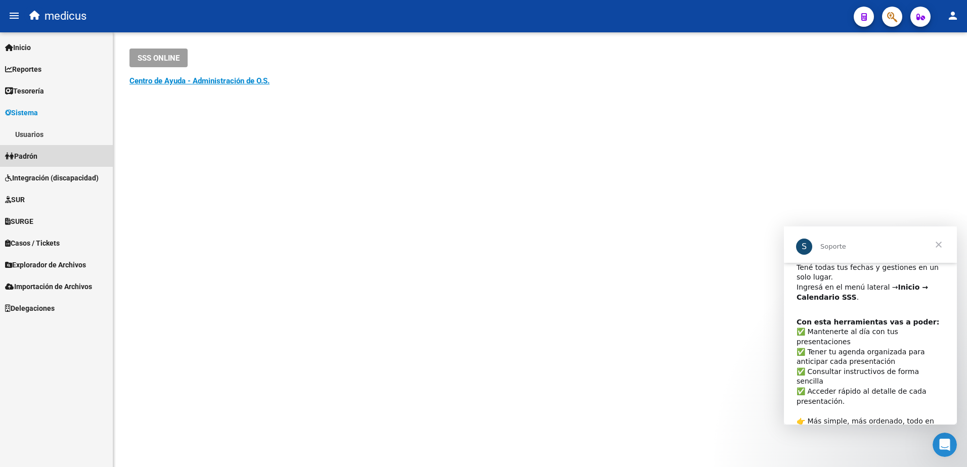
click at [37, 155] on span "Padrón" at bounding box center [21, 156] width 32 height 11
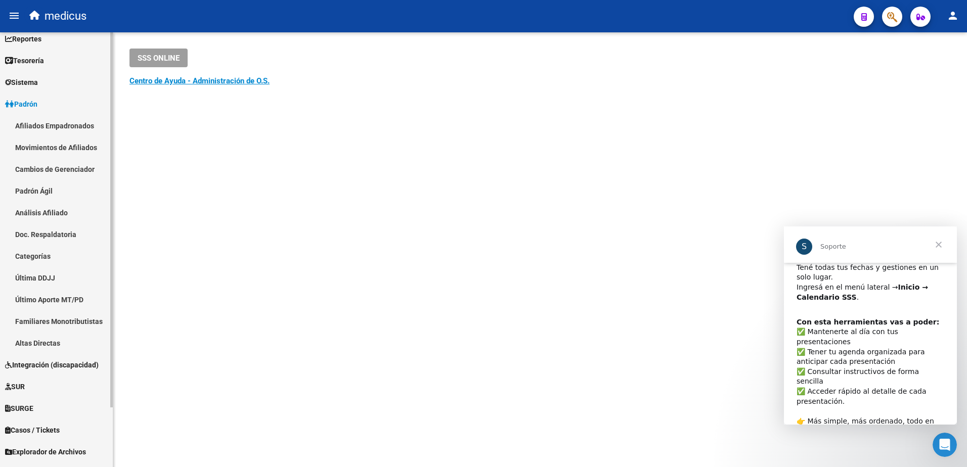
scroll to position [51, 0]
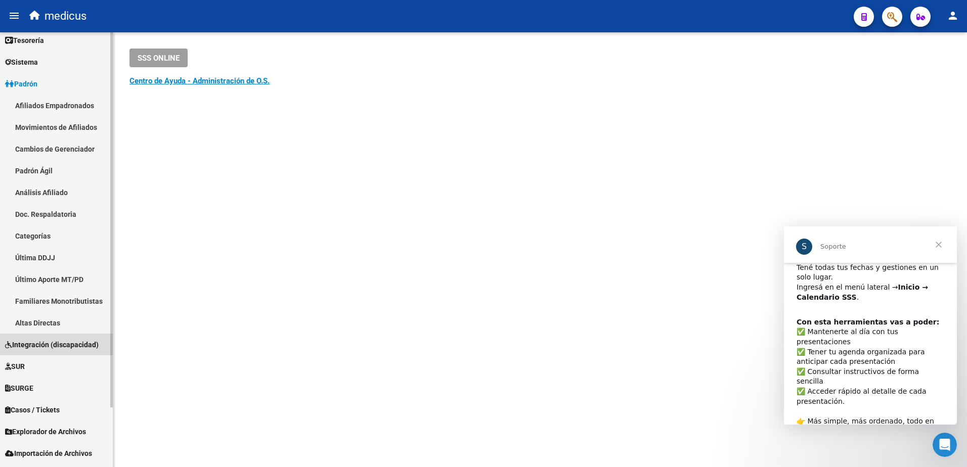
click at [46, 346] on span "Integración (discapacidad)" at bounding box center [52, 344] width 94 height 11
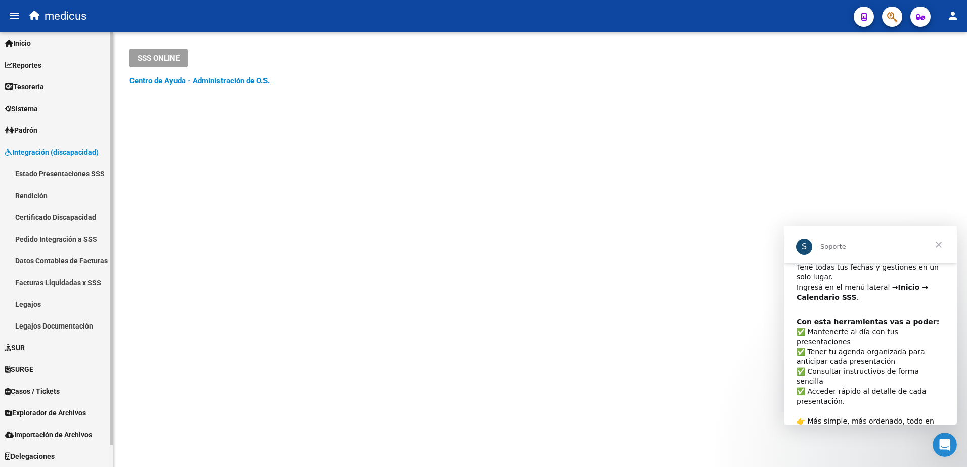
scroll to position [4, 0]
click at [19, 348] on span "SUR" at bounding box center [15, 348] width 20 height 11
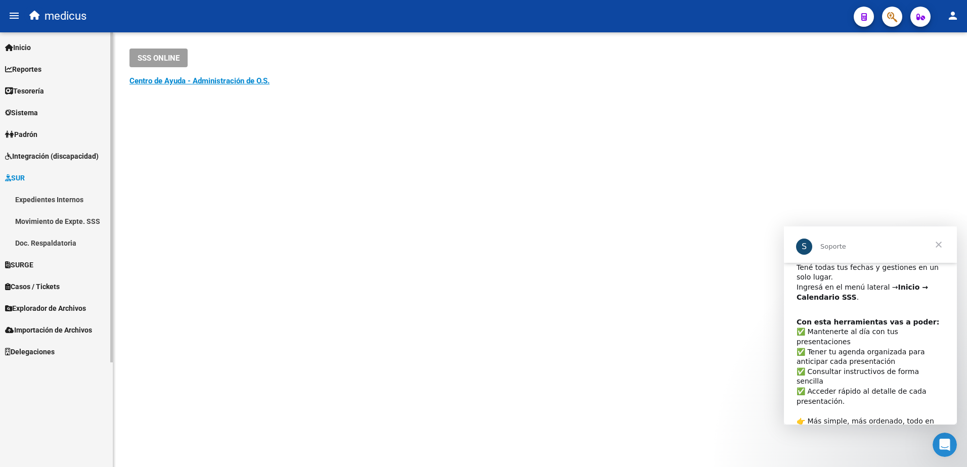
scroll to position [0, 0]
click at [21, 263] on span "SURGE" at bounding box center [19, 265] width 28 height 11
click at [31, 47] on span "Inicio" at bounding box center [18, 47] width 26 height 11
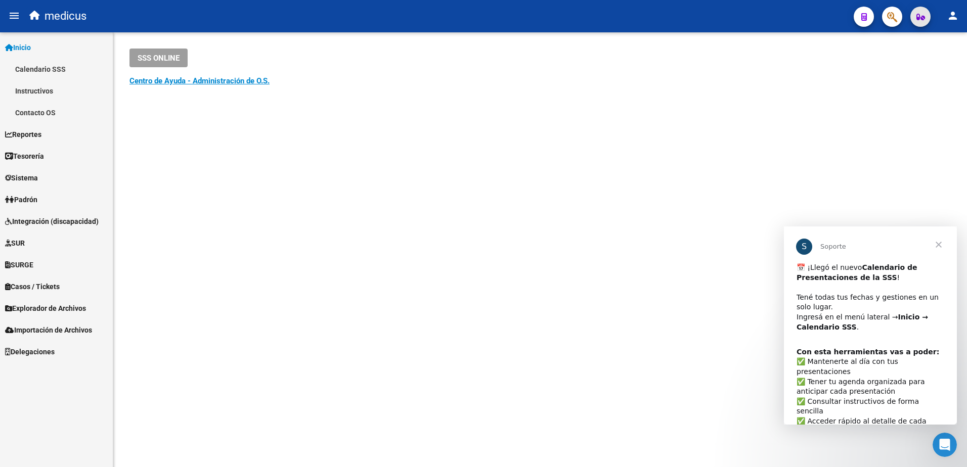
click at [912, 17] on button "button" at bounding box center [921, 17] width 20 height 20
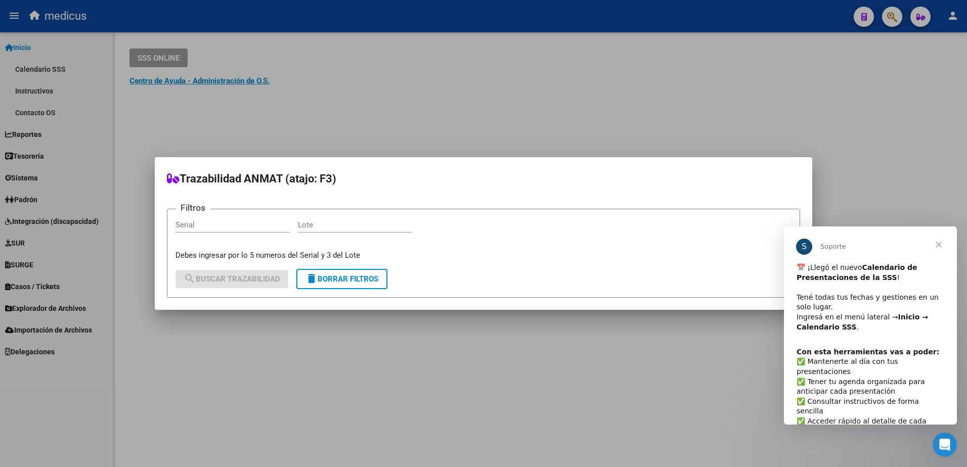
click at [588, 179] on h2 "Trazabilidad ANMAT (atajo: F3)" at bounding box center [483, 178] width 633 height 19
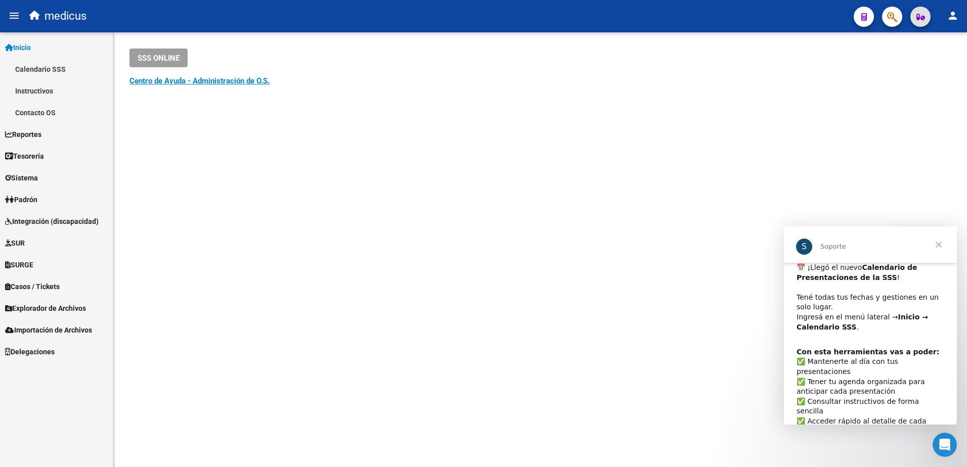
scroll to position [30, 0]
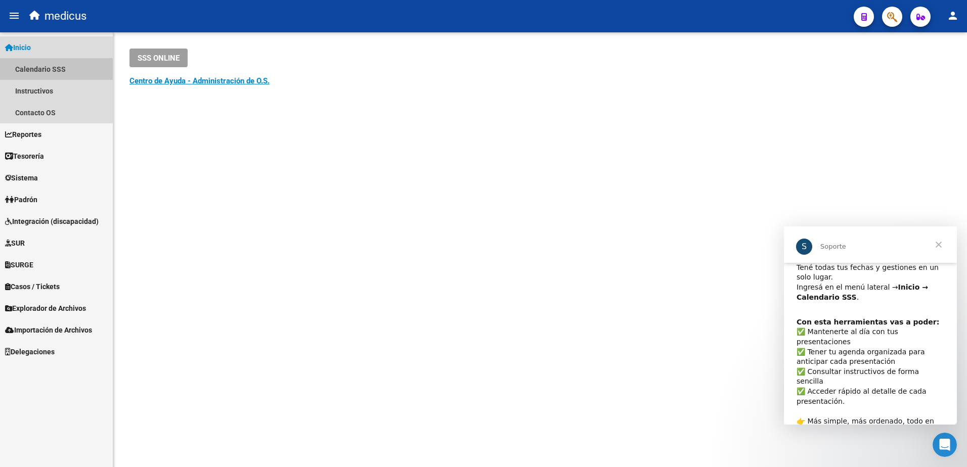
click at [40, 71] on link "Calendario SSS" at bounding box center [56, 69] width 113 height 22
